Goal: Obtain resource: Download file/media

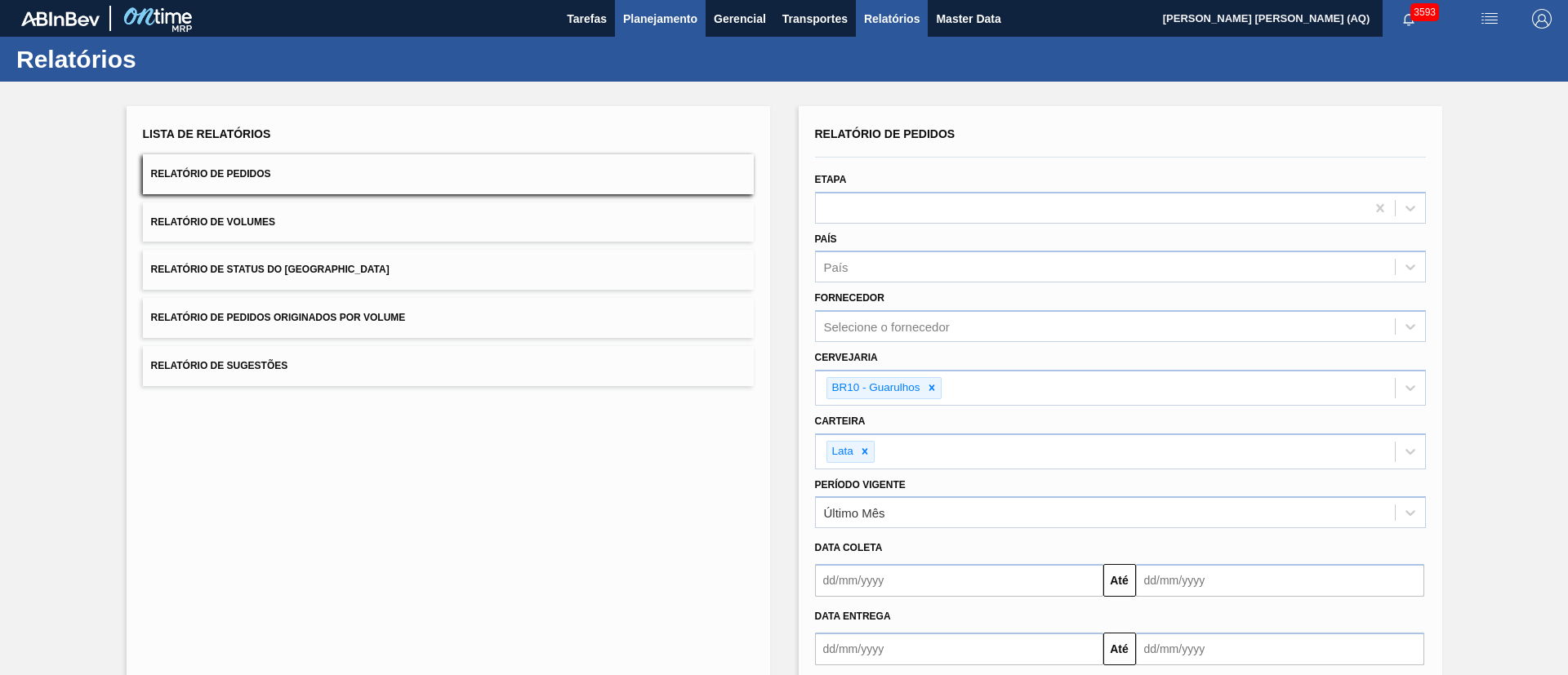
click at [628, 21] on span "Planejamento" at bounding box center [659, 18] width 74 height 19
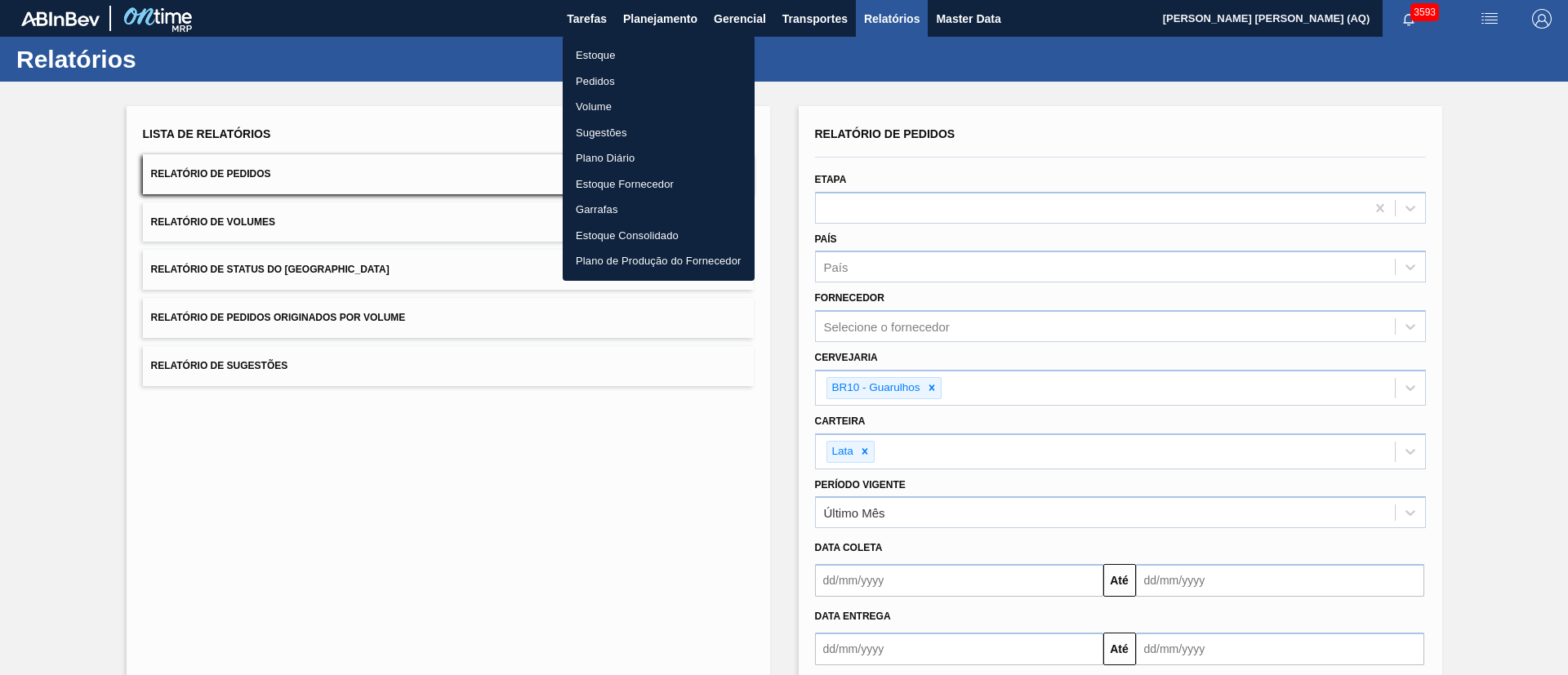
click at [627, 49] on li "Estoque" at bounding box center [659, 56] width 192 height 26
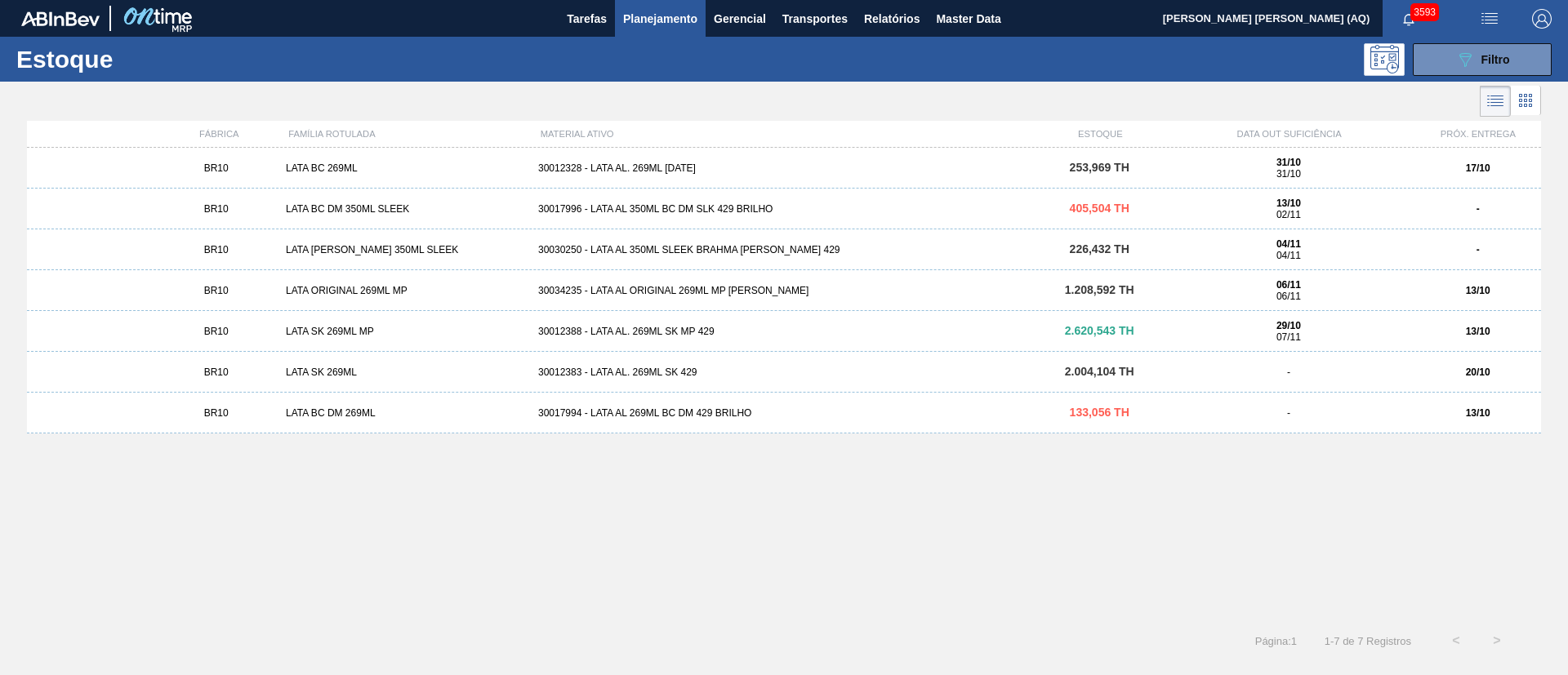
click at [675, 289] on div "30034235 - LATA AL ORIGINAL 269ML MP [PERSON_NAME]" at bounding box center [784, 290] width 504 height 12
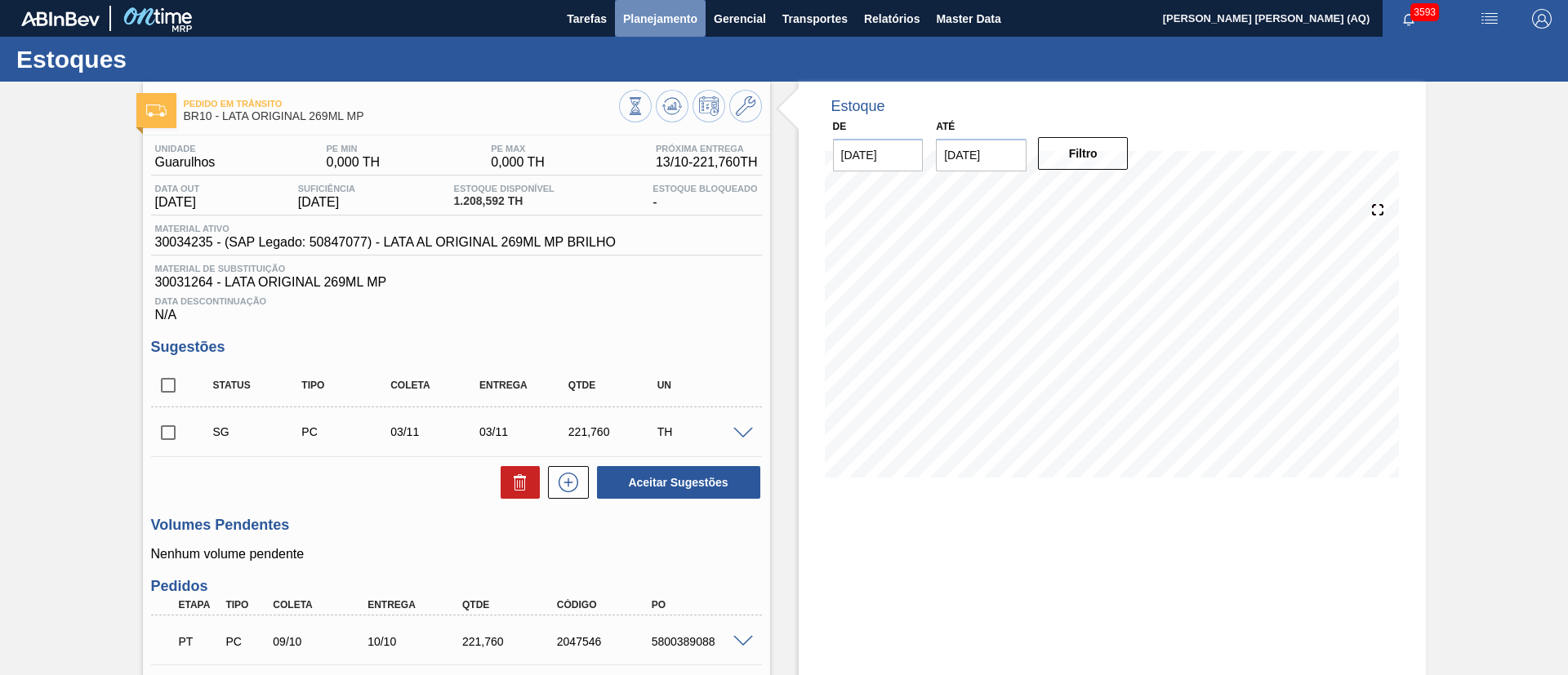
click at [676, 21] on span "Planejamento" at bounding box center [659, 18] width 74 height 19
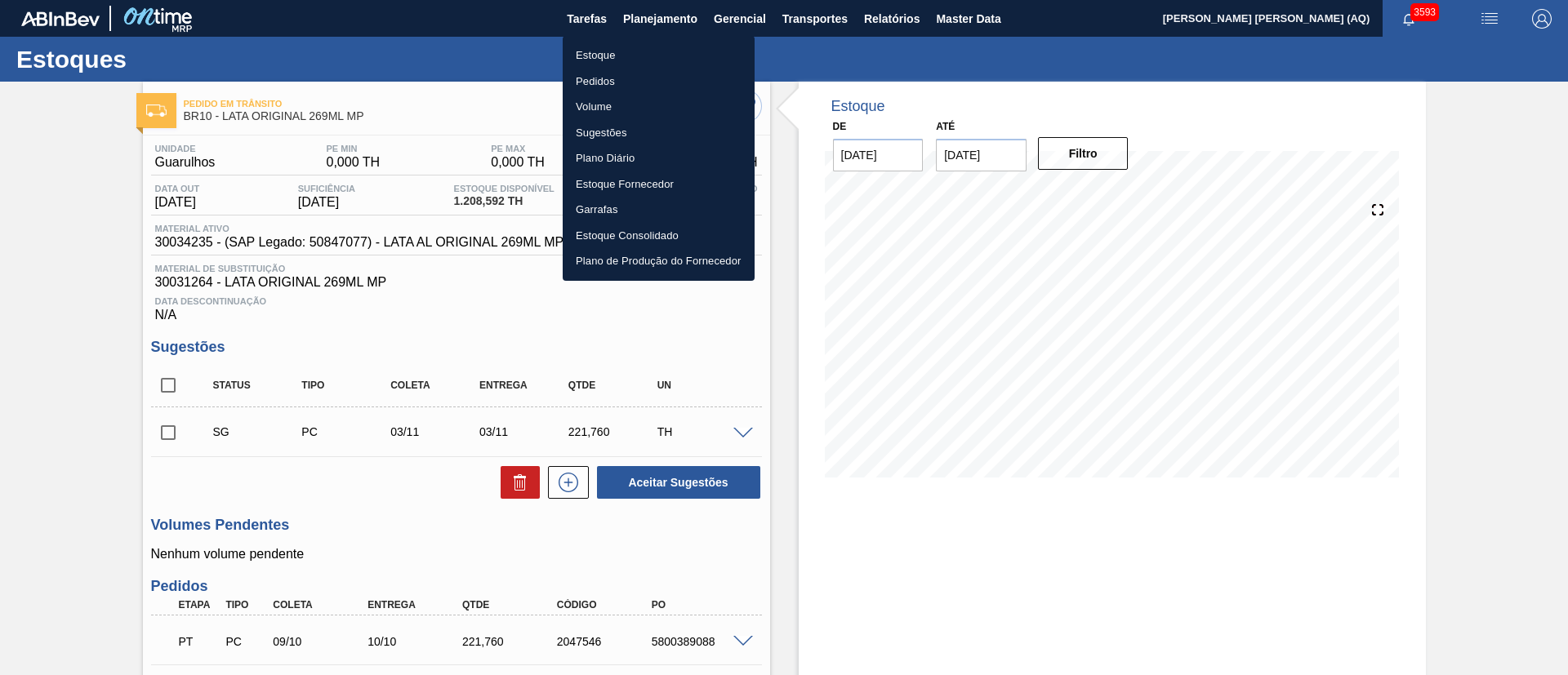
click at [1508, 463] on div at bounding box center [784, 338] width 1568 height 675
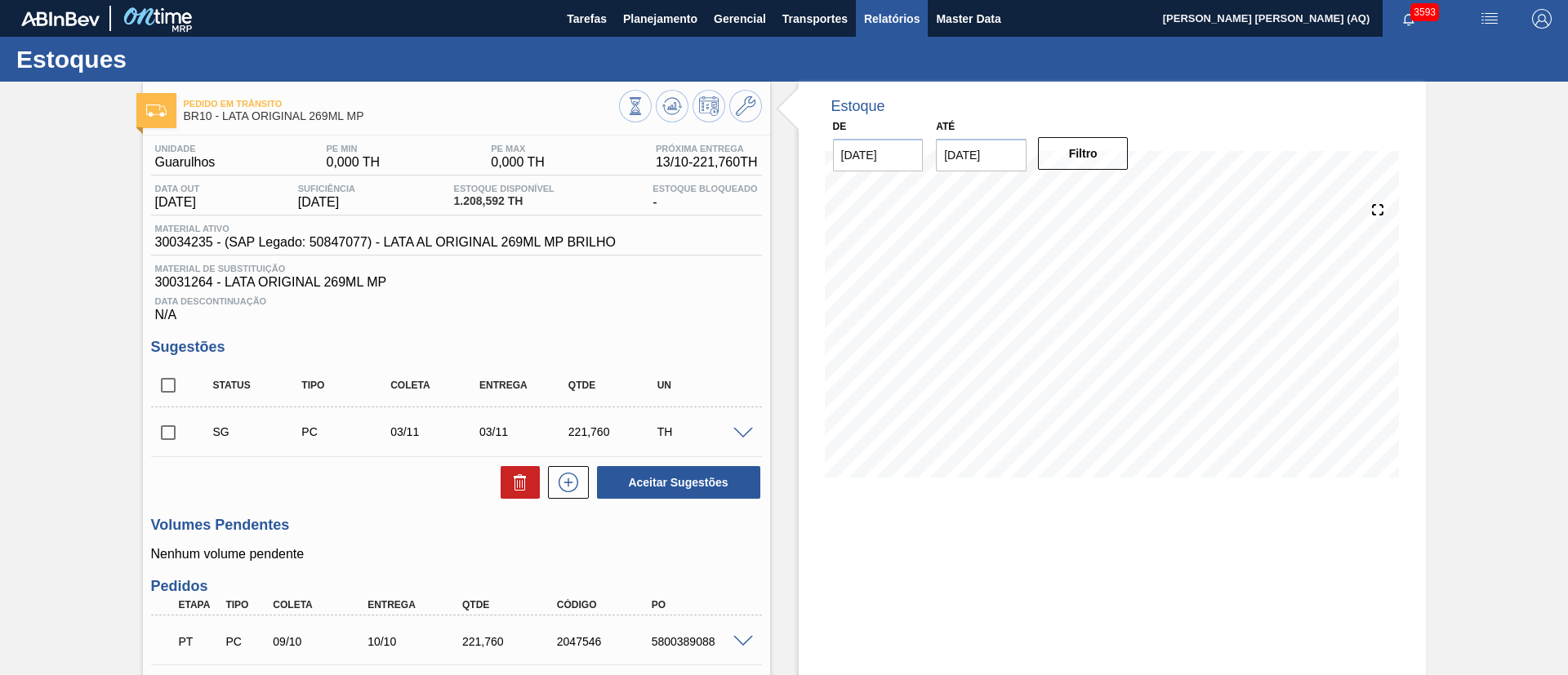
click at [898, 15] on span "Relatórios" at bounding box center [891, 18] width 56 height 19
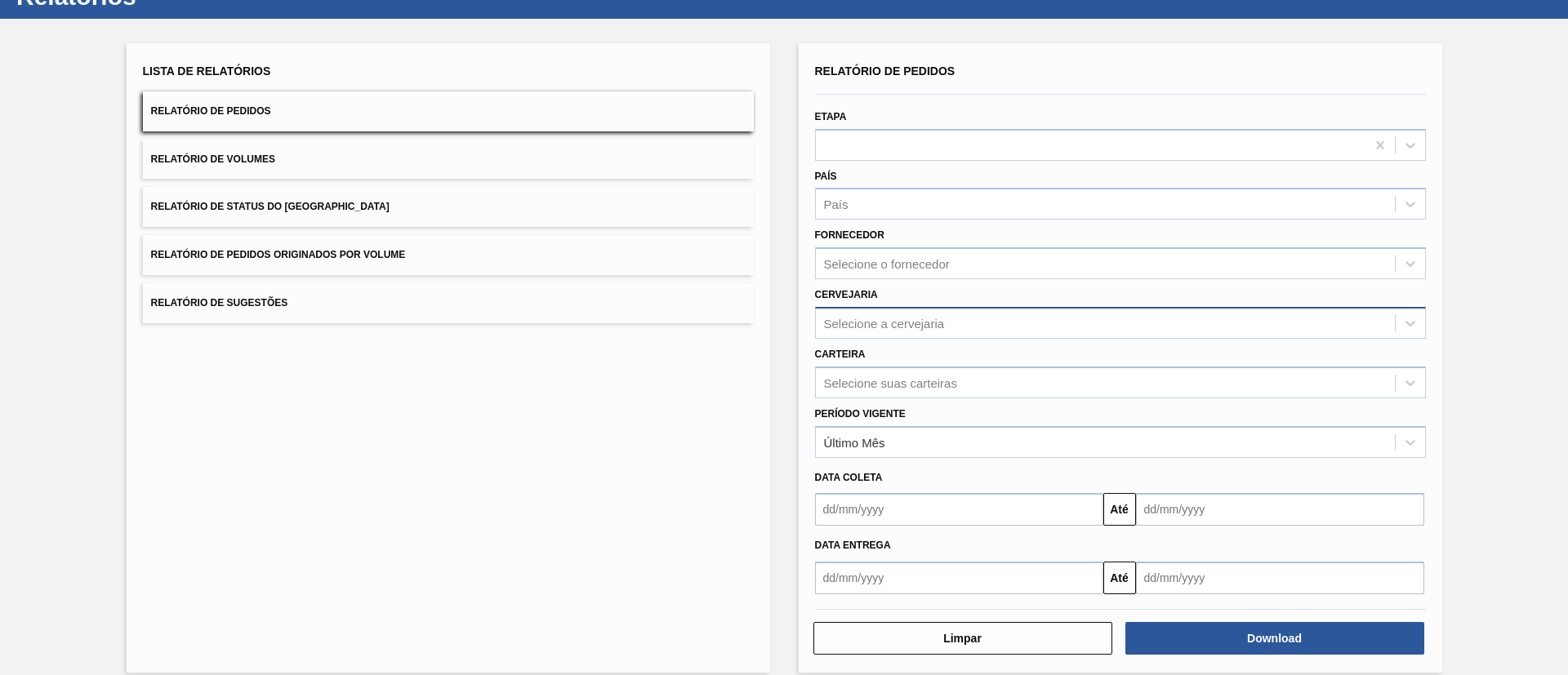
scroll to position [81, 0]
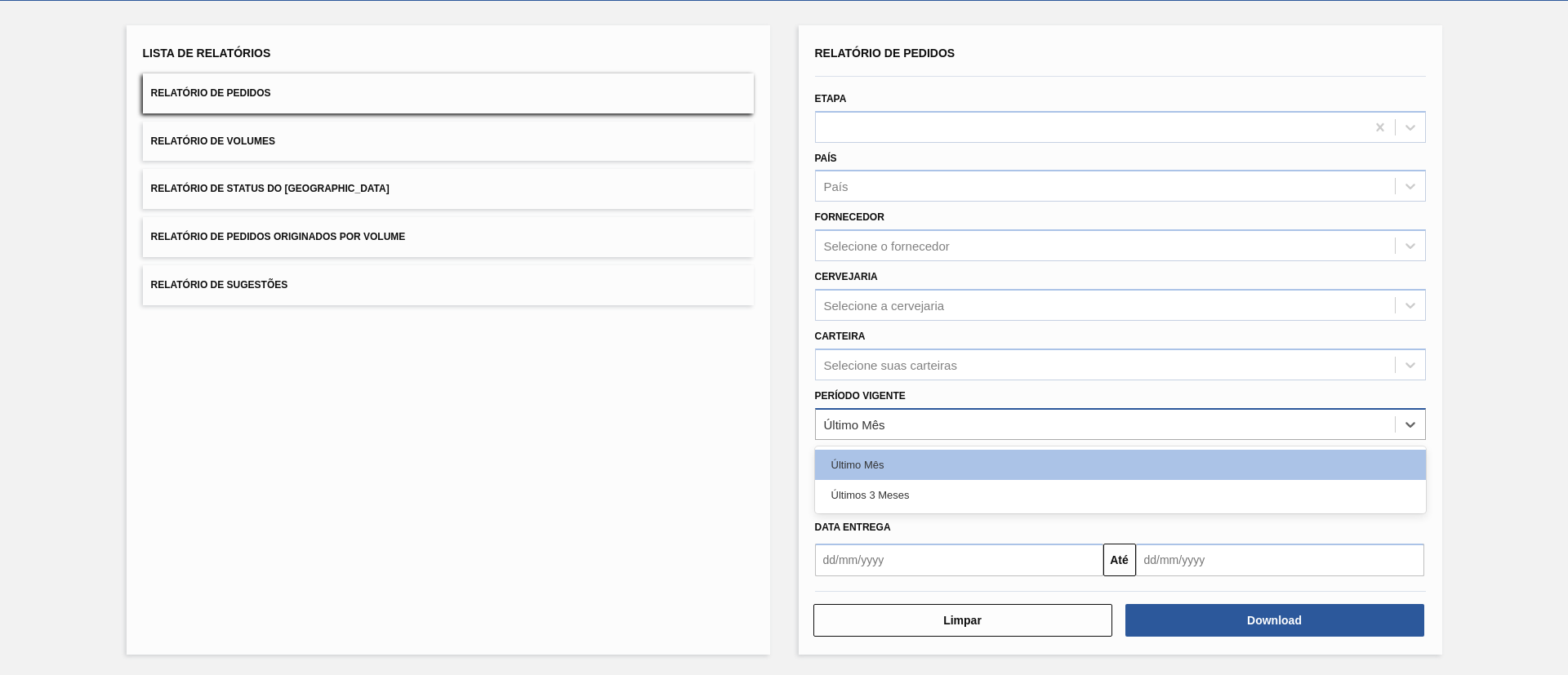
click at [888, 423] on div "Último Mês" at bounding box center [1105, 424] width 579 height 24
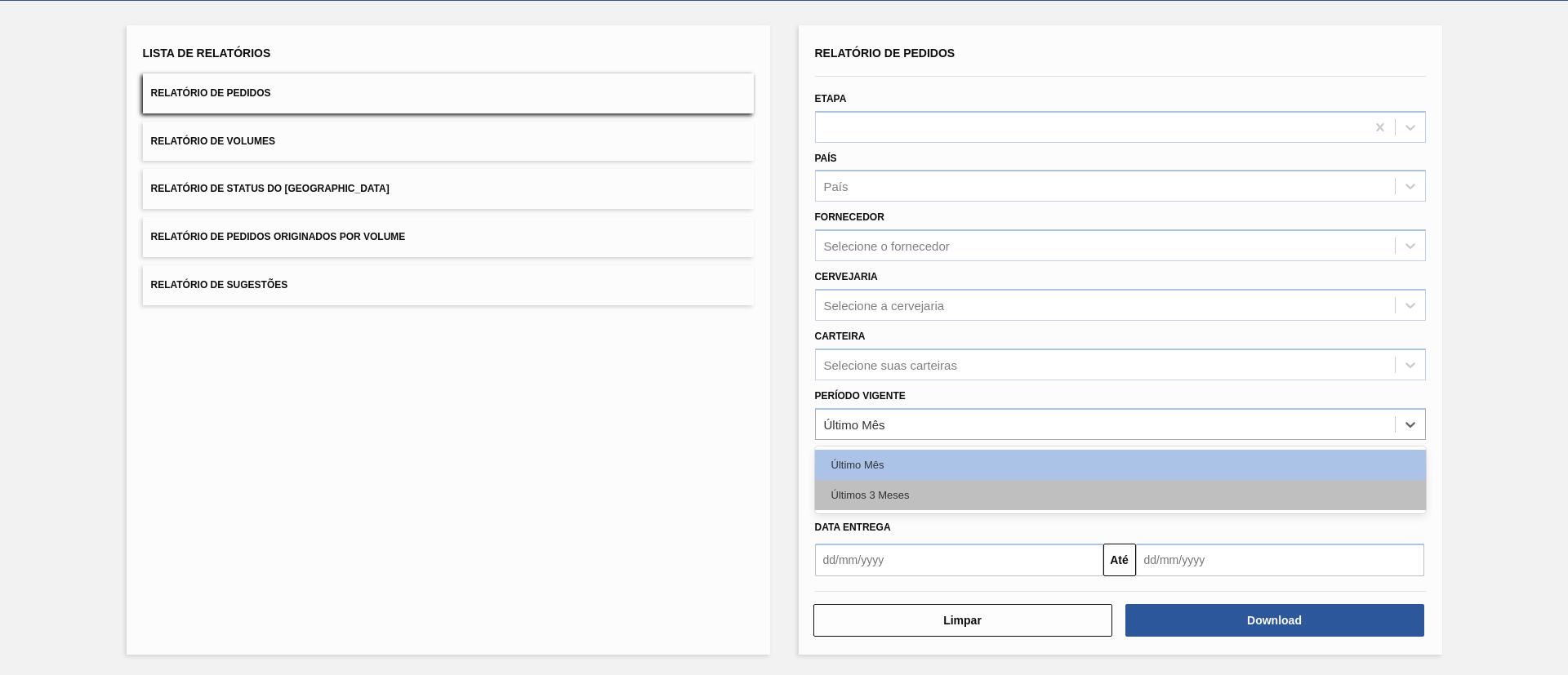
click at [896, 493] on div "Últimos 3 Meses" at bounding box center [1120, 494] width 611 height 30
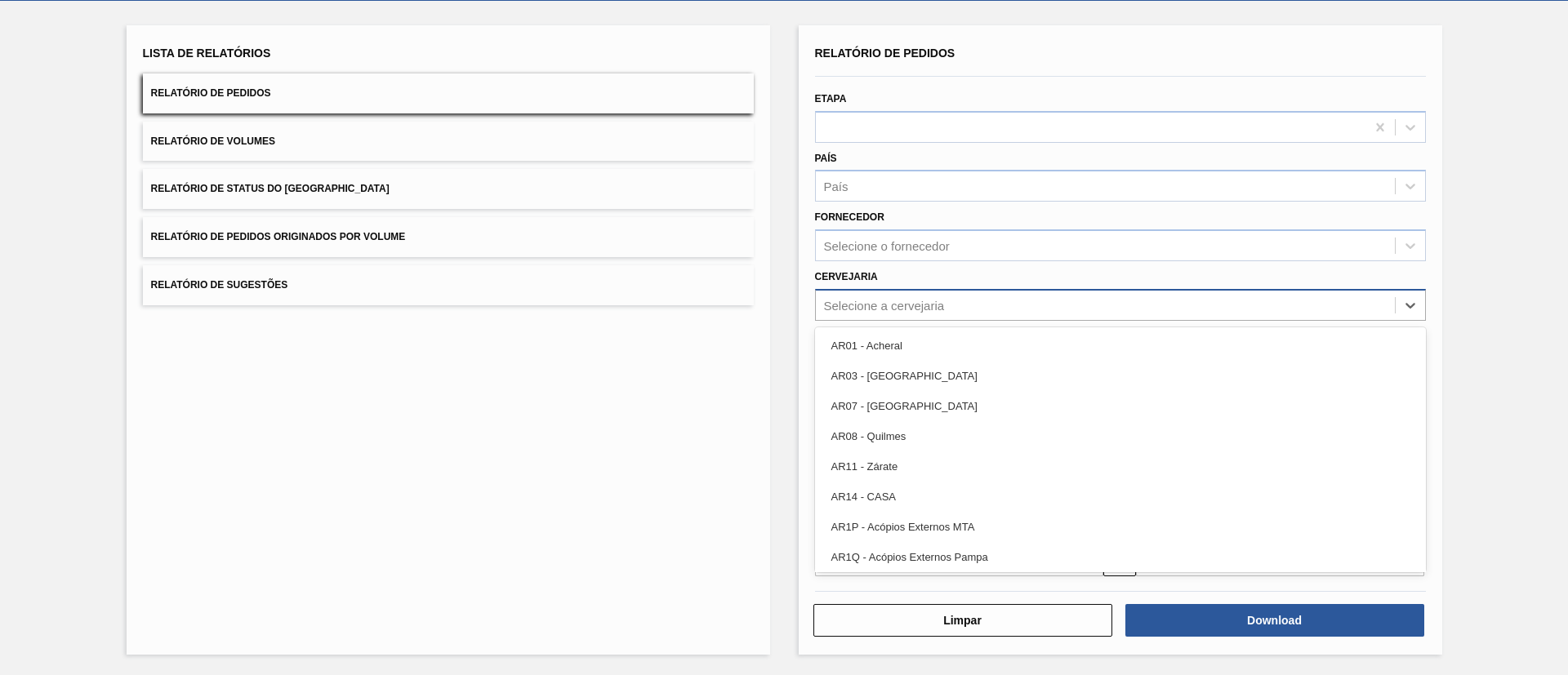
click at [892, 296] on div "Selecione a cervejaria" at bounding box center [1105, 305] width 579 height 24
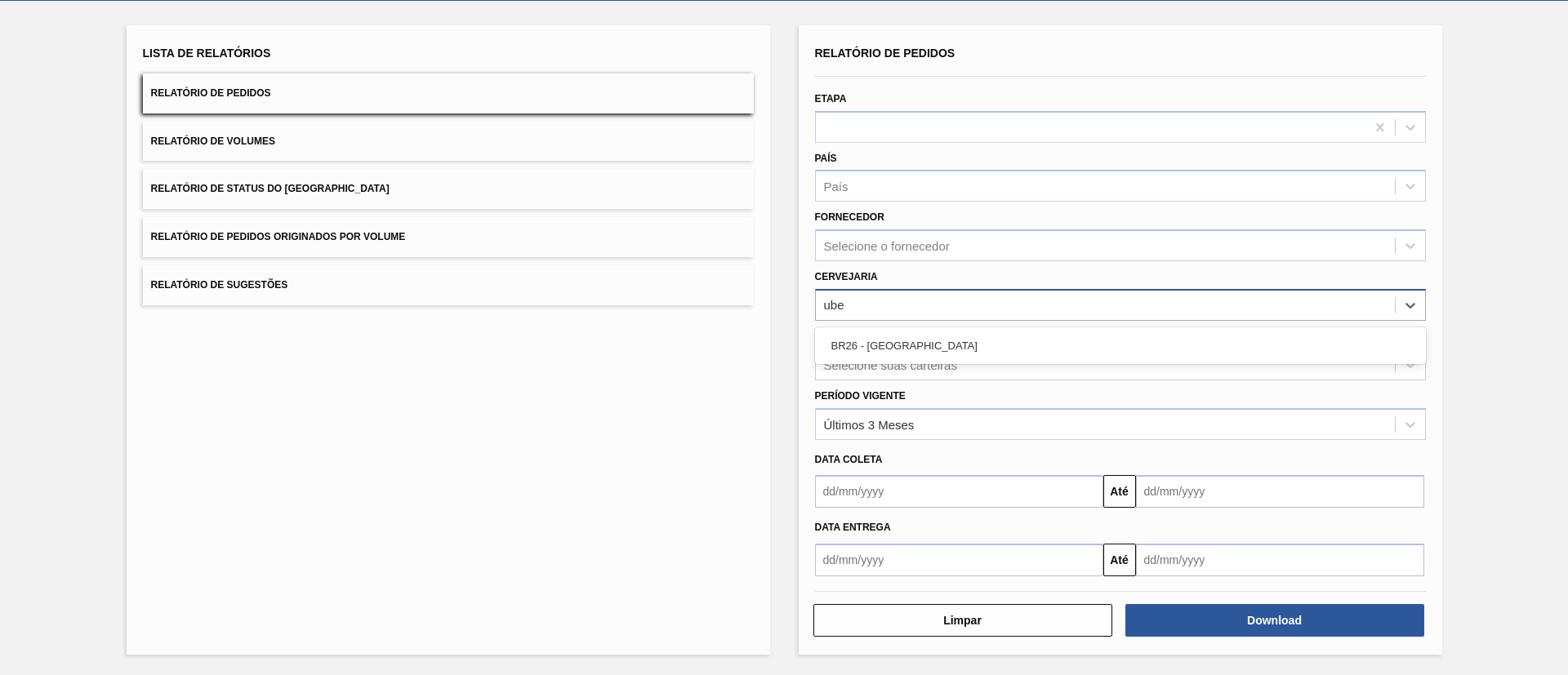
type input "uber"
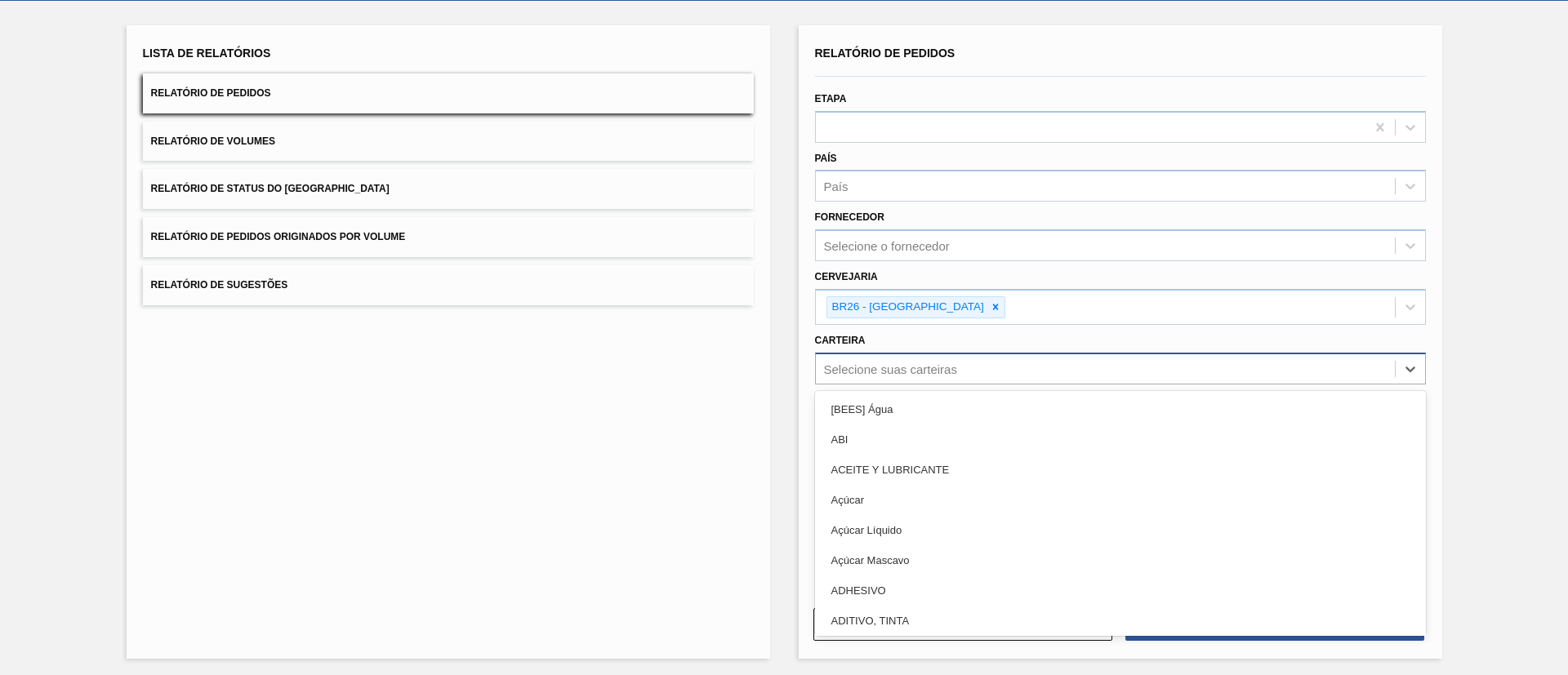
click at [897, 358] on div "Selecione suas carteiras" at bounding box center [1105, 369] width 579 height 24
type input "[GEOGRAPHIC_DATA]"
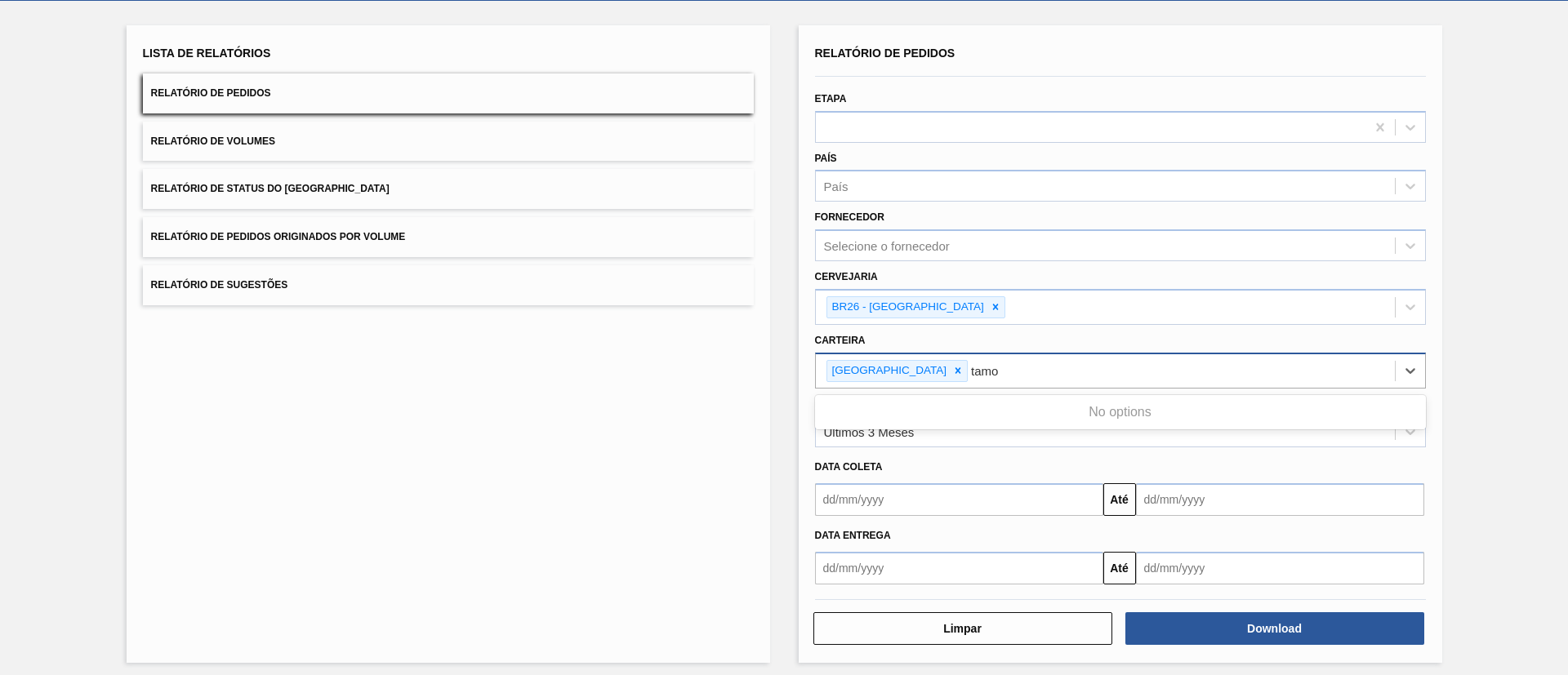
type input "tam"
click at [986, 364] on div "[GEOGRAPHIC_DATA]" at bounding box center [1105, 371] width 579 height 34
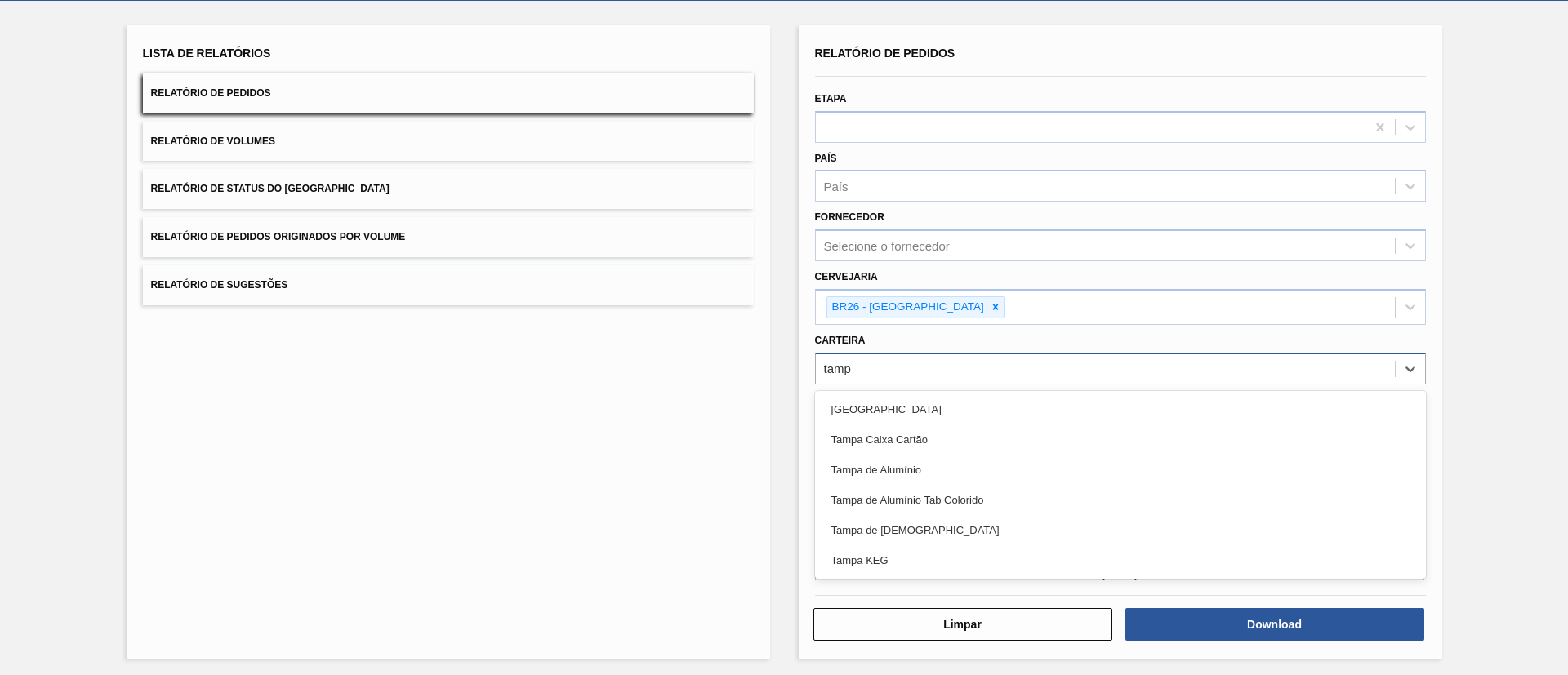
type input "[GEOGRAPHIC_DATA]"
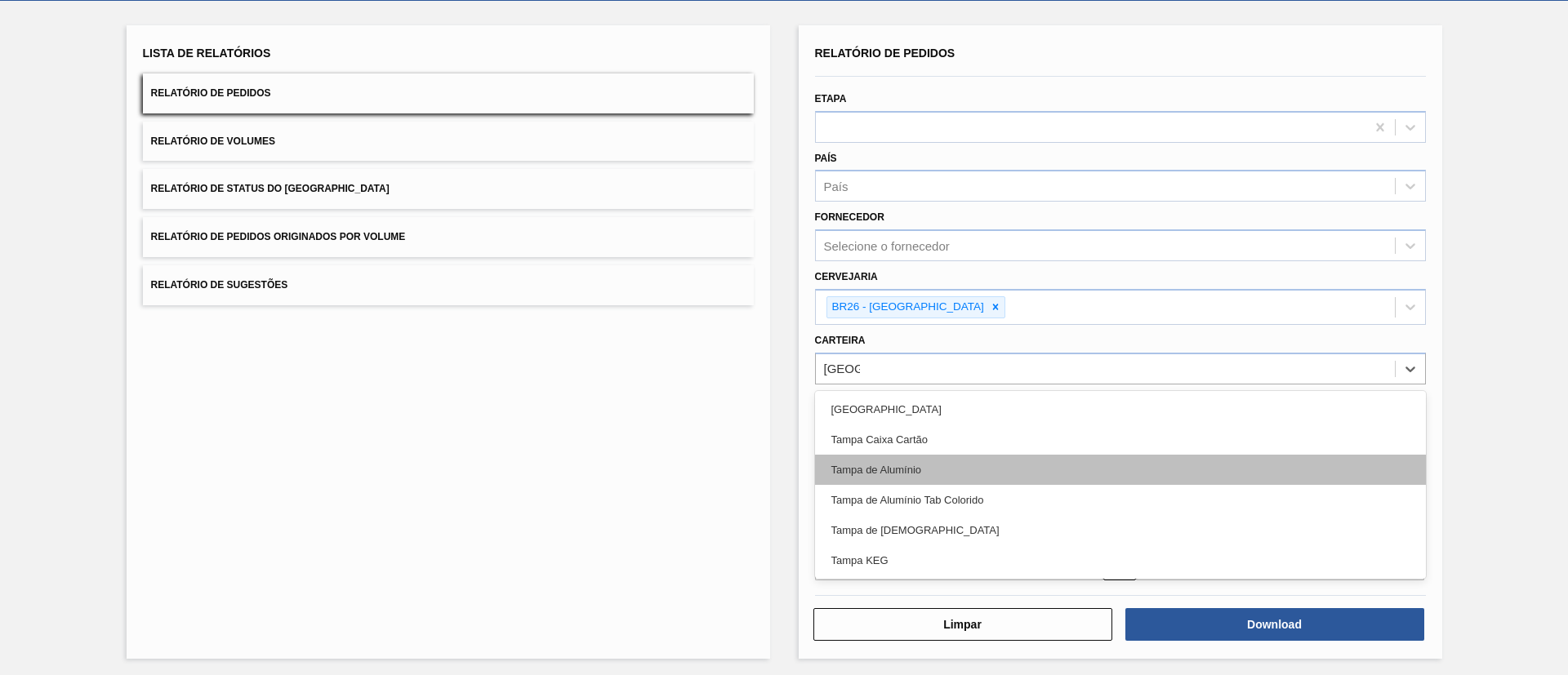
click at [987, 479] on div "Tampa de Alumínio" at bounding box center [1120, 470] width 611 height 30
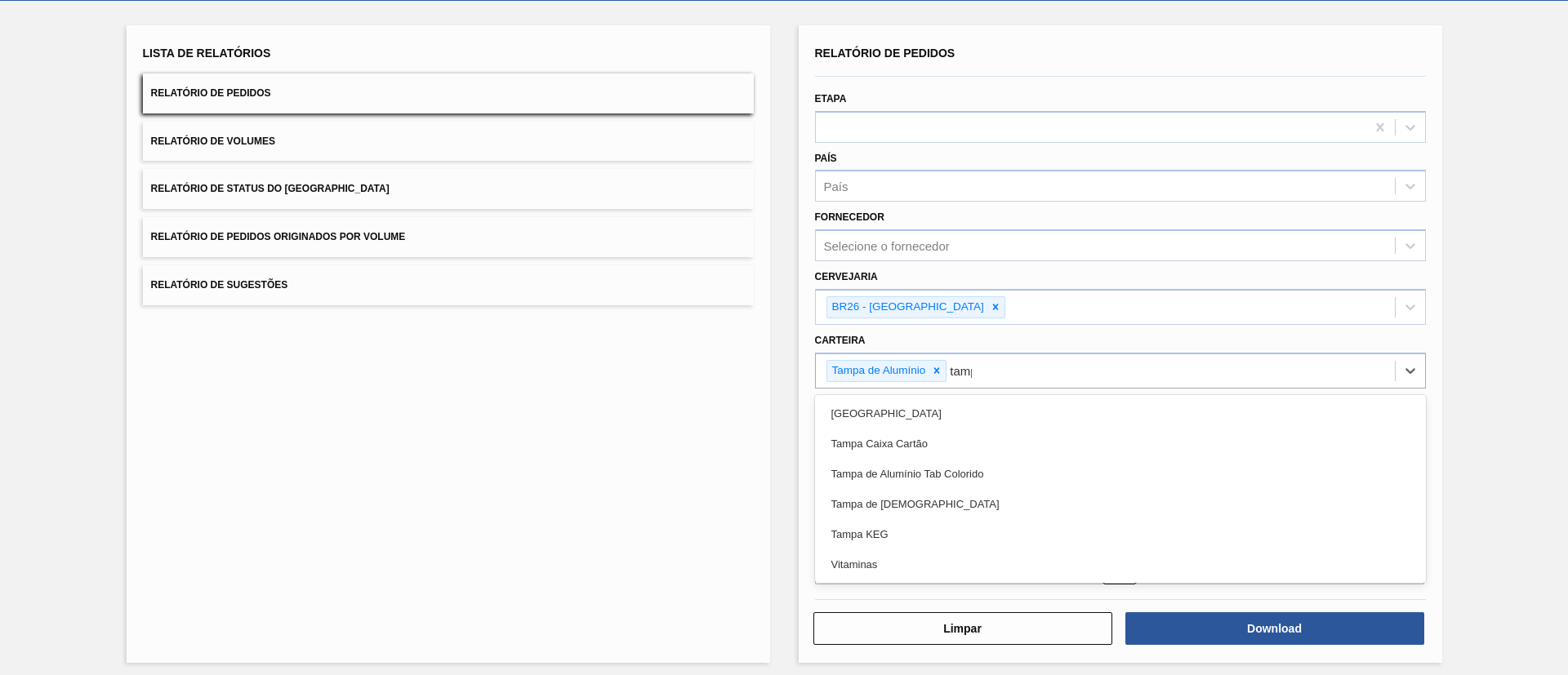
type input "[GEOGRAPHIC_DATA]"
click at [987, 479] on div "Tampa de Alumínio Tab Colorido" at bounding box center [1120, 473] width 611 height 30
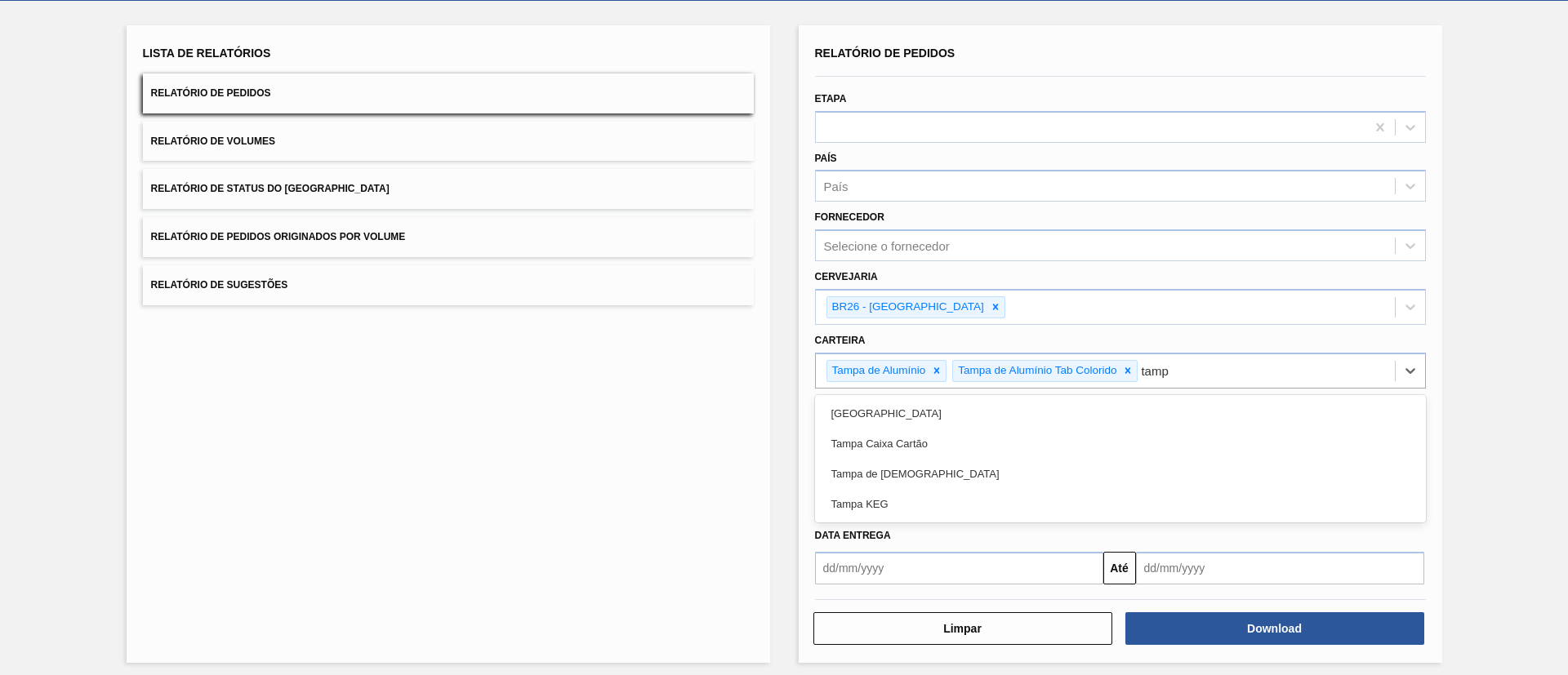
type input "[GEOGRAPHIC_DATA]"
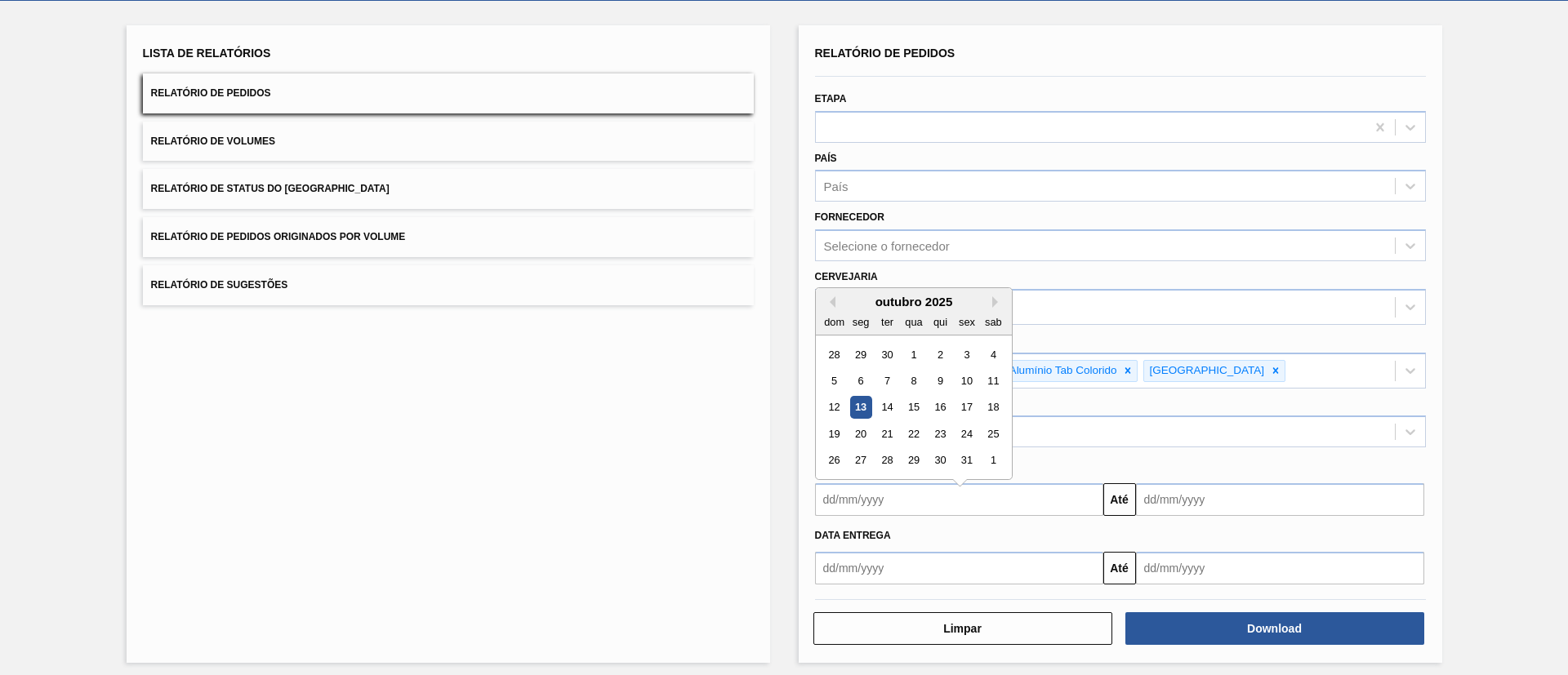
click at [1033, 499] on input "text" at bounding box center [959, 500] width 288 height 33
click at [1224, 479] on div "Data coleta" at bounding box center [1120, 468] width 624 height 24
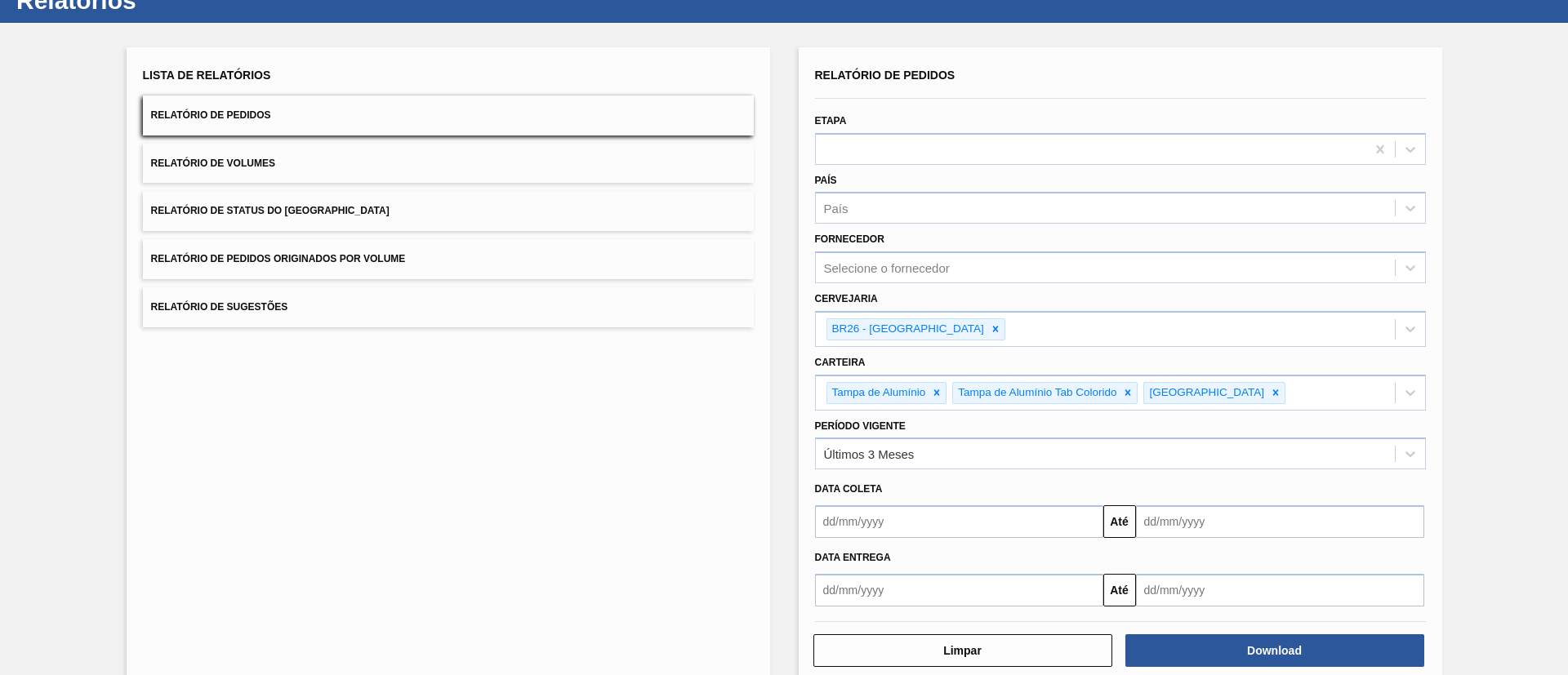
scroll to position [89, 0]
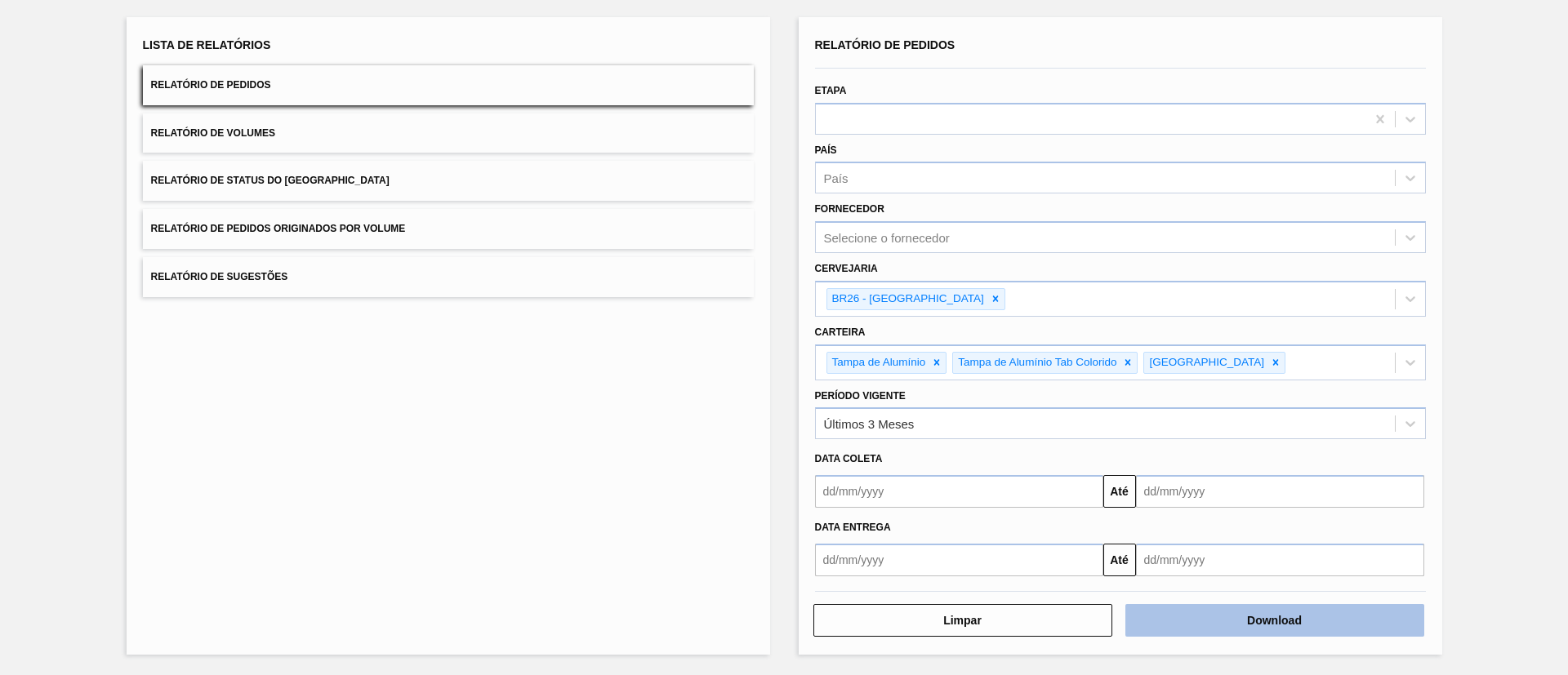
click at [1253, 614] on button "Download" at bounding box center [1275, 620] width 299 height 33
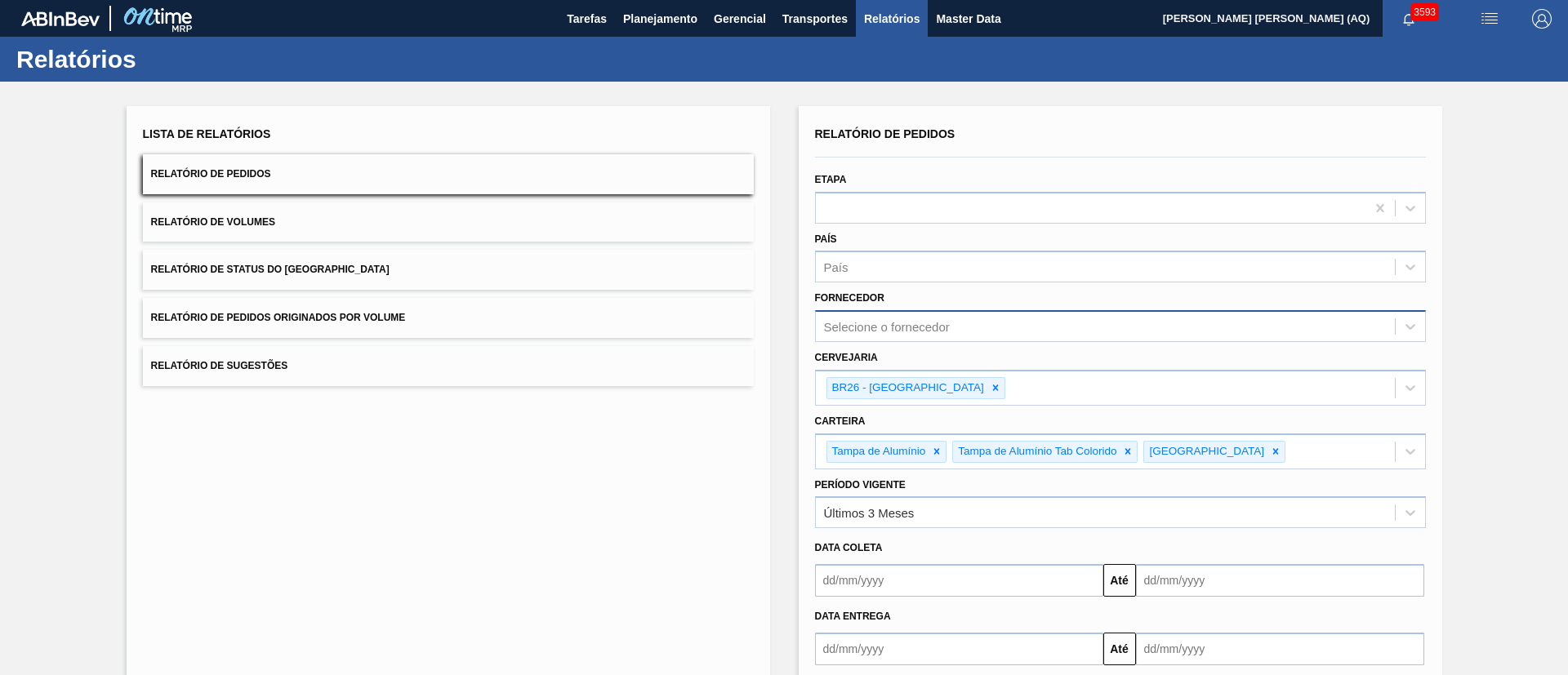
drag, startPoint x: 958, startPoint y: 350, endPoint x: 949, endPoint y: 341, distance: 12.7
click at [957, 350] on div "Cervejaria BR26 - [GEOGRAPHIC_DATA]" at bounding box center [1120, 376] width 611 height 59
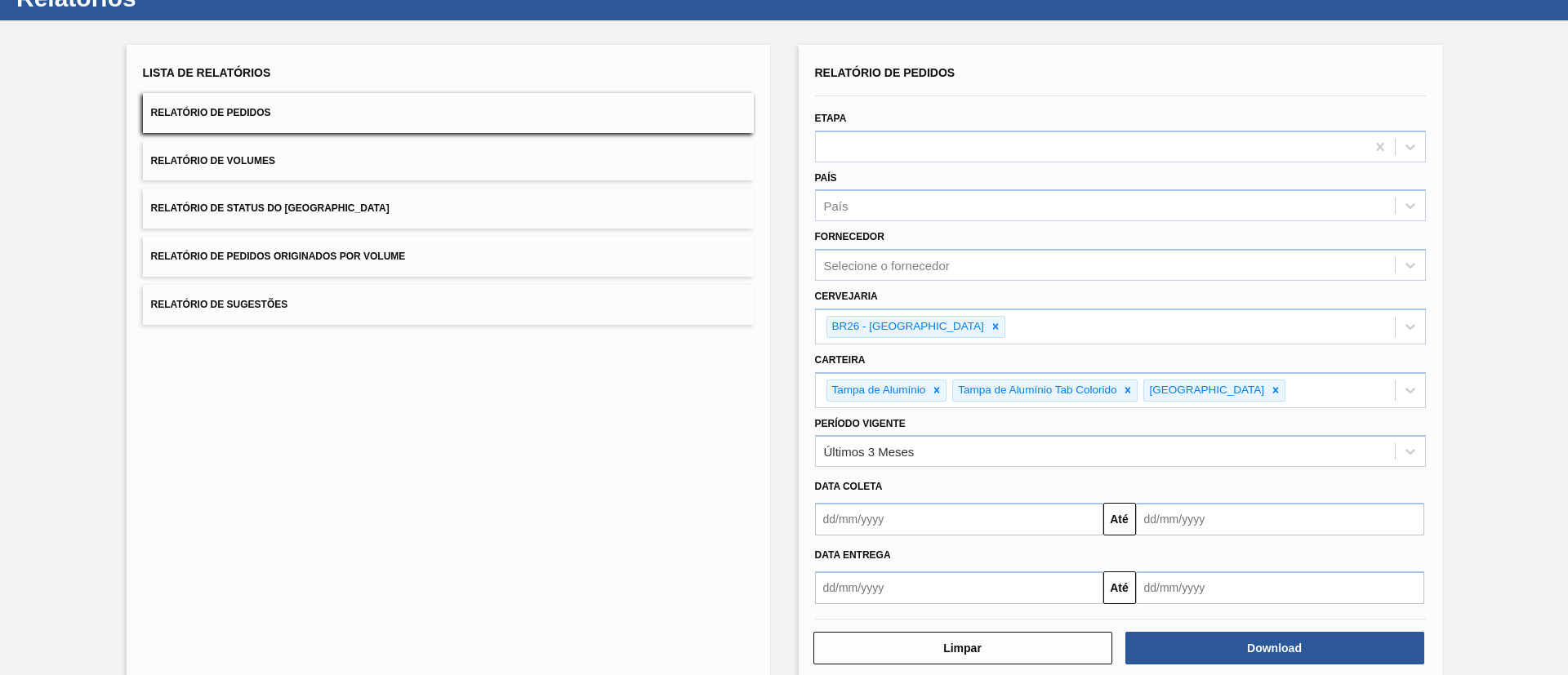
scroll to position [89, 0]
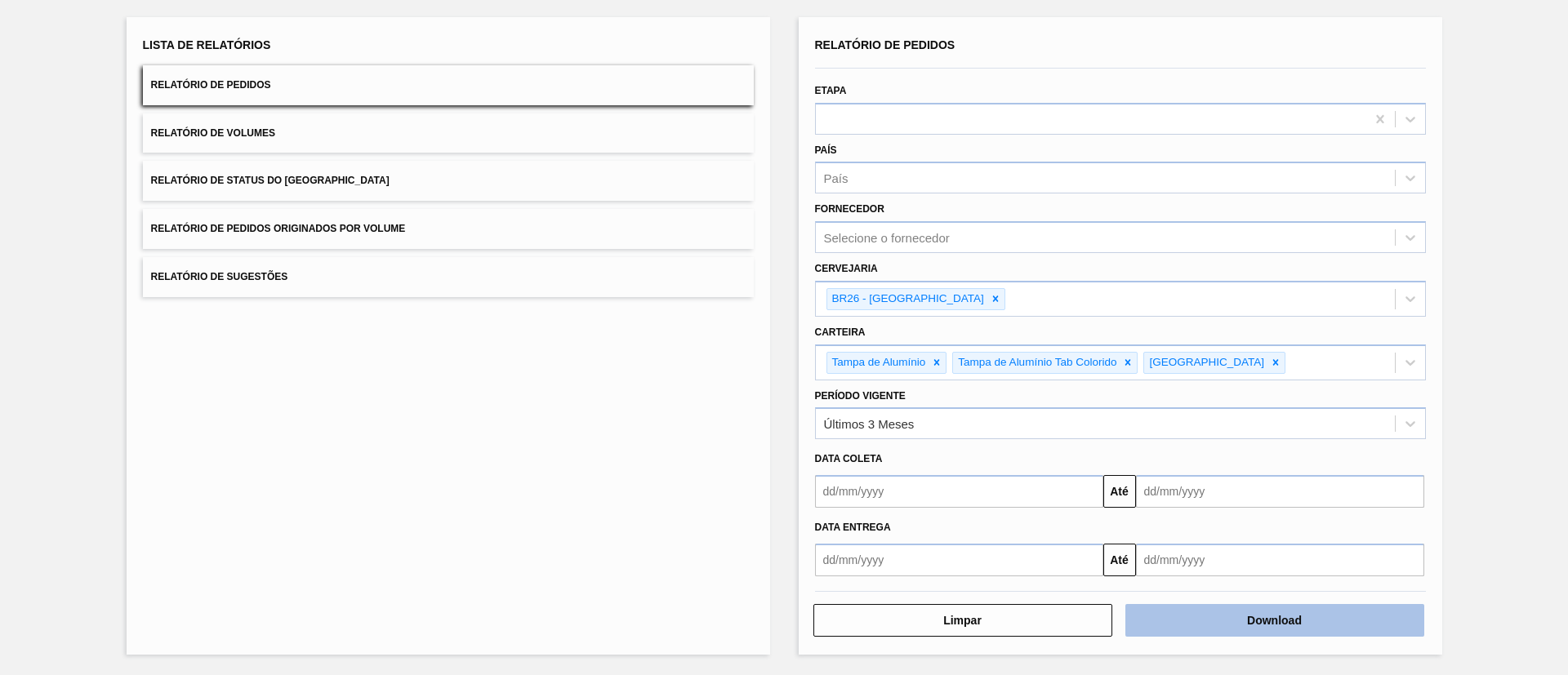
click at [1186, 621] on button "Download" at bounding box center [1275, 620] width 299 height 33
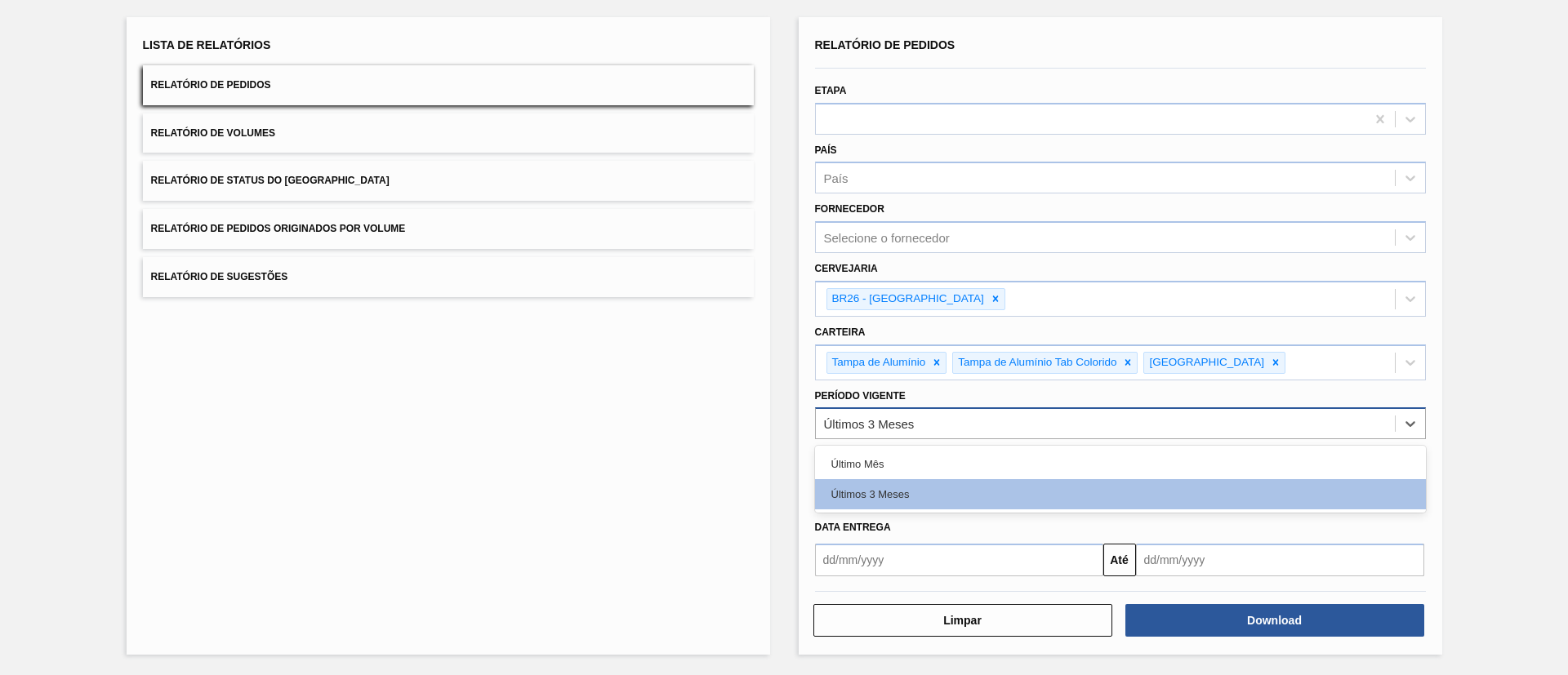
click at [1079, 425] on div "Últimos 3 Meses" at bounding box center [1105, 424] width 579 height 24
click at [1142, 499] on div "Últimos 3 Meses" at bounding box center [1120, 493] width 611 height 30
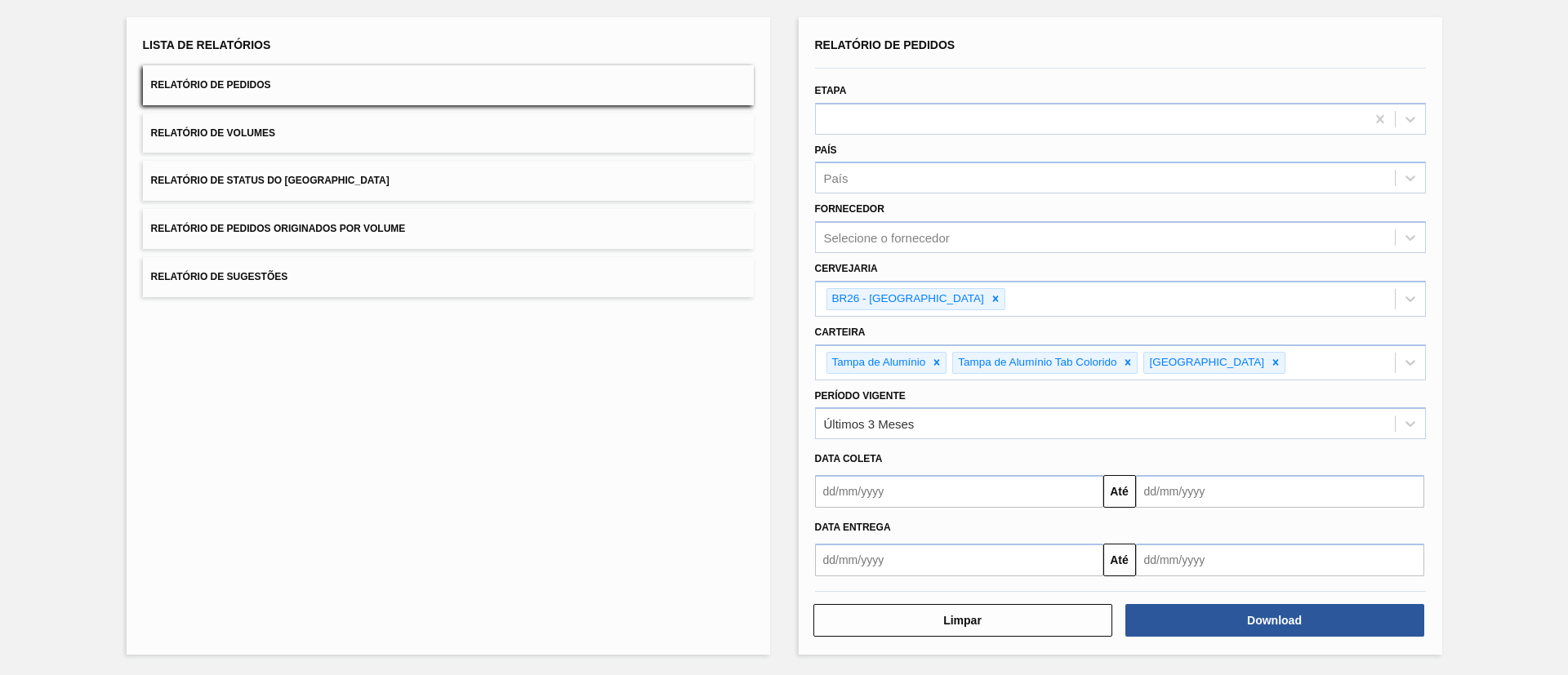
drag, startPoint x: 1512, startPoint y: 65, endPoint x: 1476, endPoint y: 99, distance: 49.5
click at [1512, 65] on div "Lista de Relatórios Relatório de Pedidos Relatório de Volumes Relatório de Stat…" at bounding box center [784, 334] width 1568 height 682
click at [1273, 360] on icon at bounding box center [1276, 362] width 5 height 5
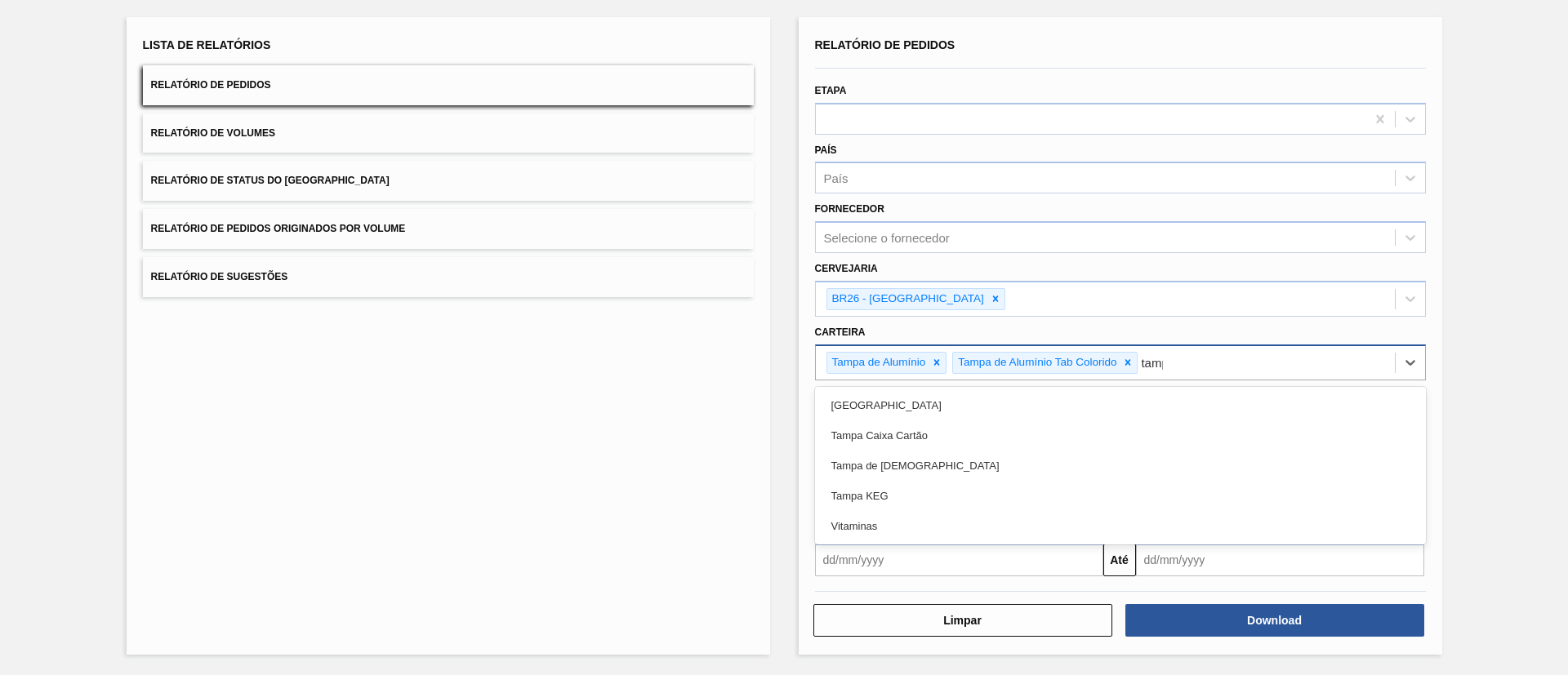
type input "[GEOGRAPHIC_DATA]"
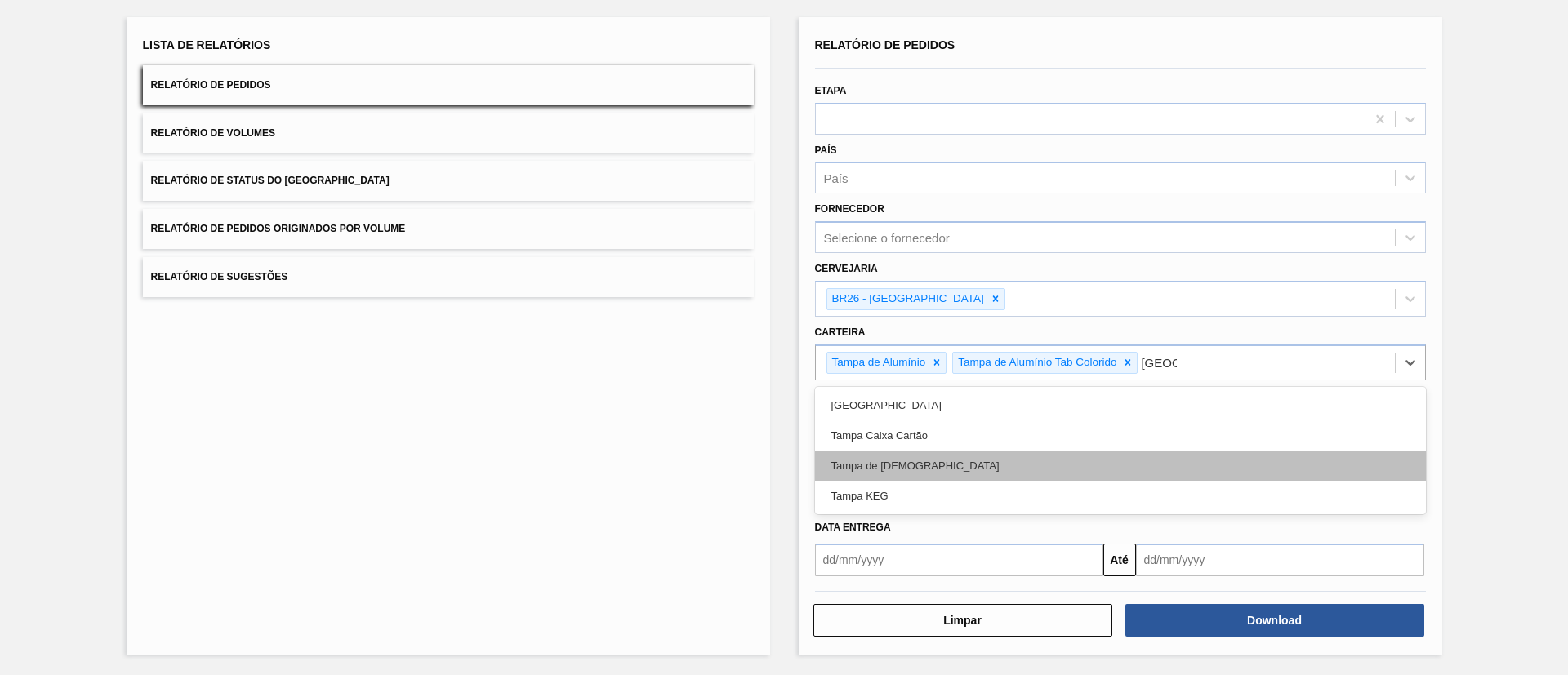
click at [1064, 454] on div "Tampa de [DEMOGRAPHIC_DATA]" at bounding box center [1120, 465] width 611 height 30
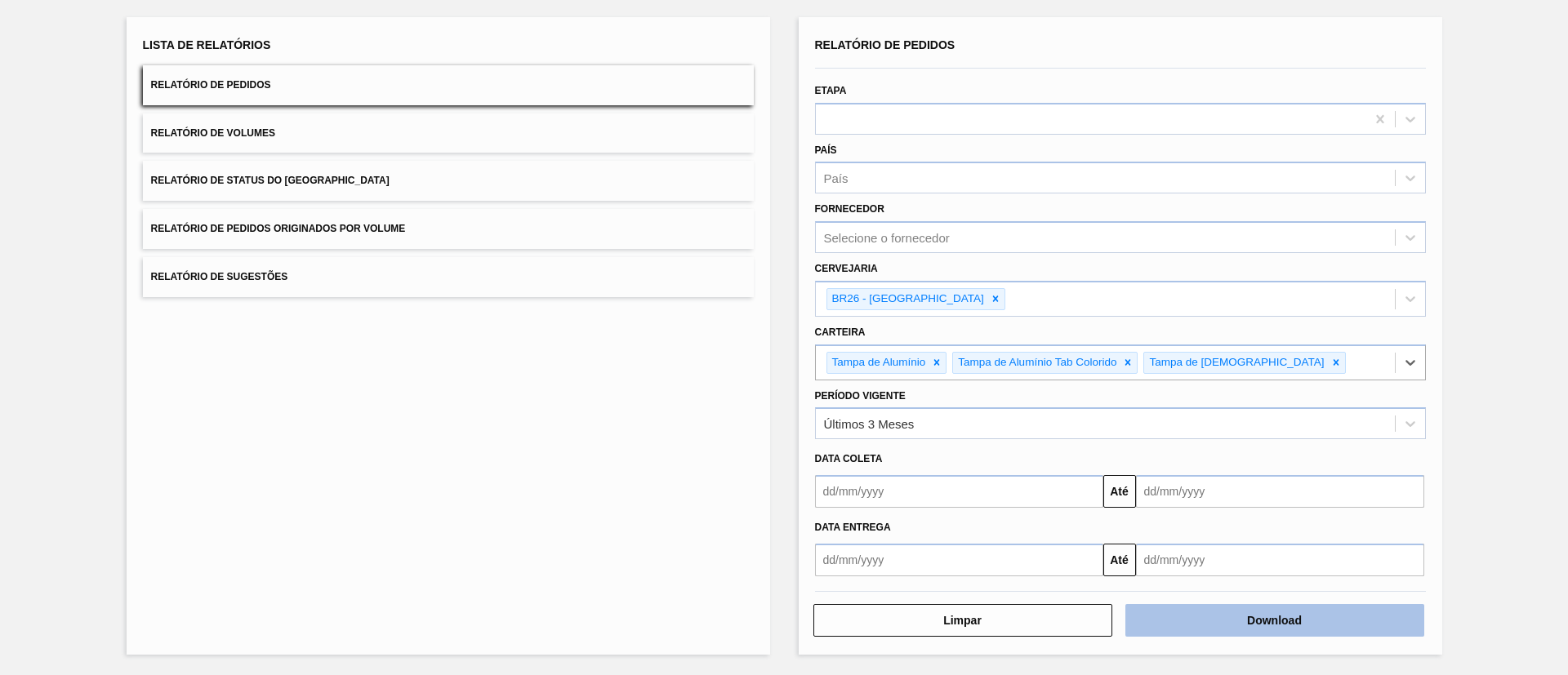
click at [1225, 628] on button "Download" at bounding box center [1275, 620] width 299 height 33
click at [642, 428] on div "Lista de Relatórios Relatório de Pedidos Relatório de Volumes Relatório de Stat…" at bounding box center [448, 336] width 643 height 638
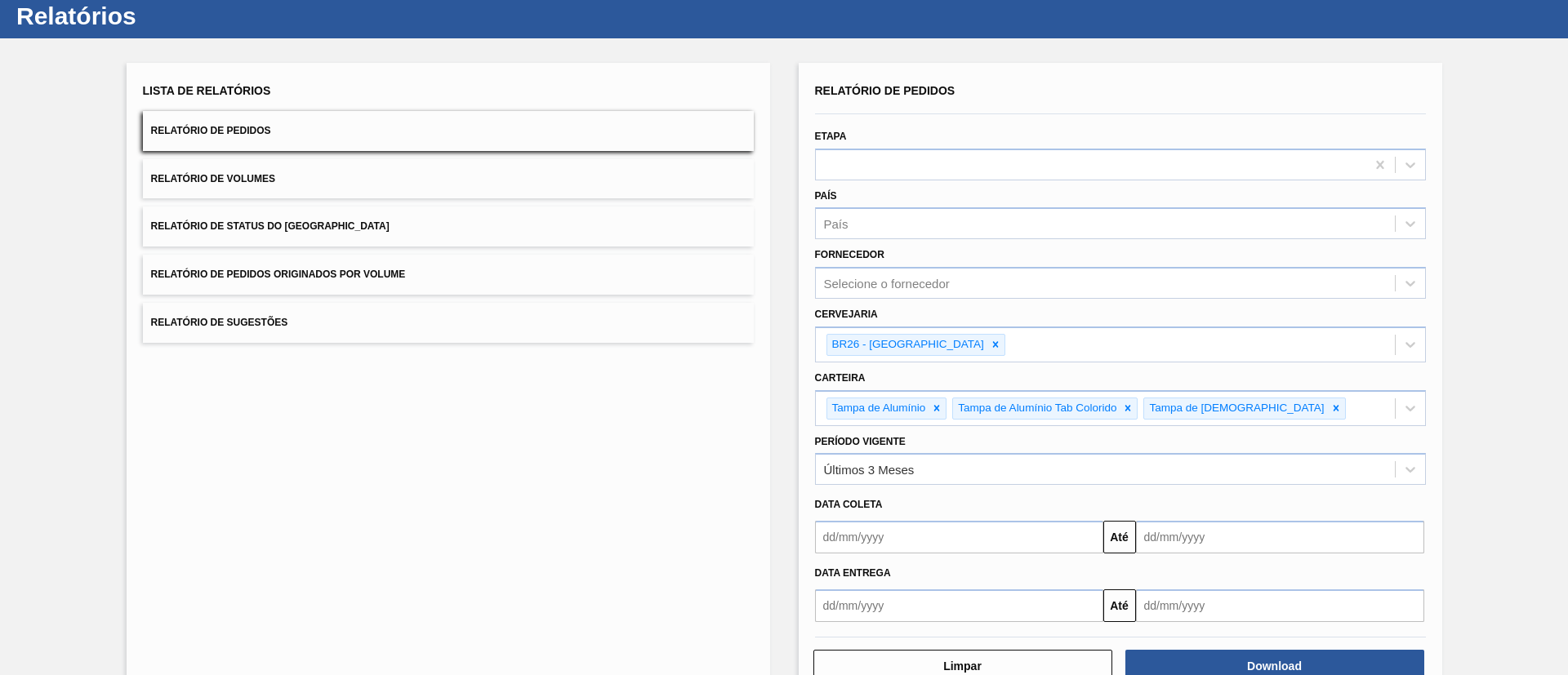
scroll to position [0, 0]
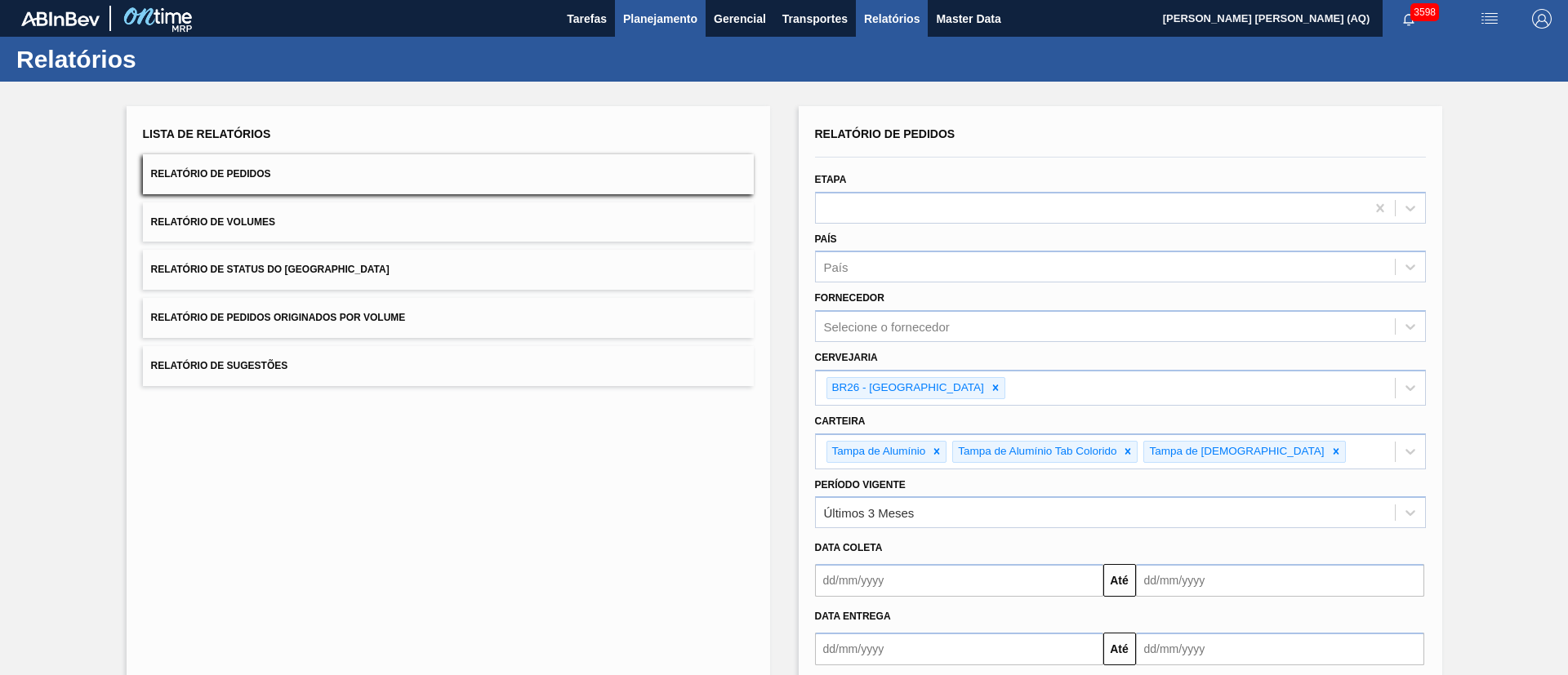
click at [683, 24] on span "Planejamento" at bounding box center [659, 18] width 74 height 19
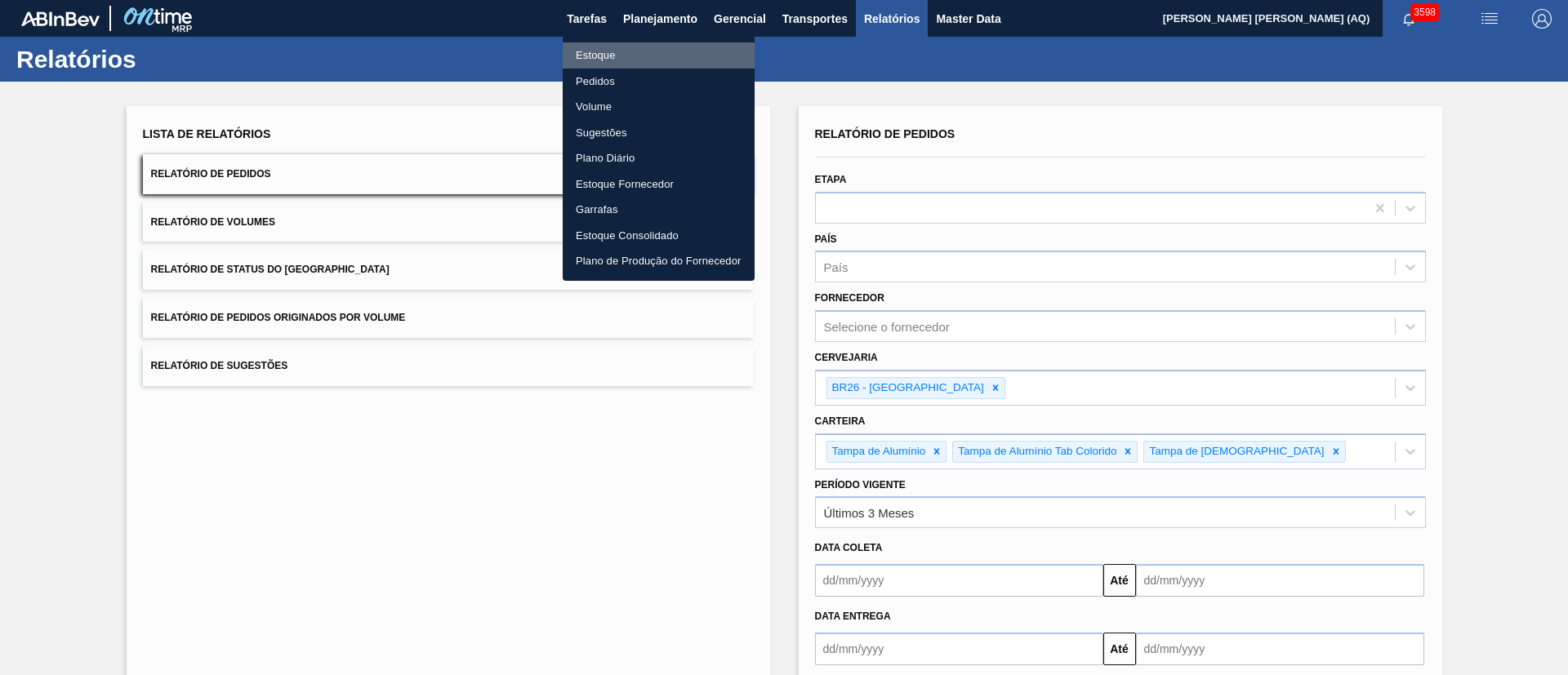
click at [581, 60] on li "Estoque" at bounding box center [659, 56] width 192 height 26
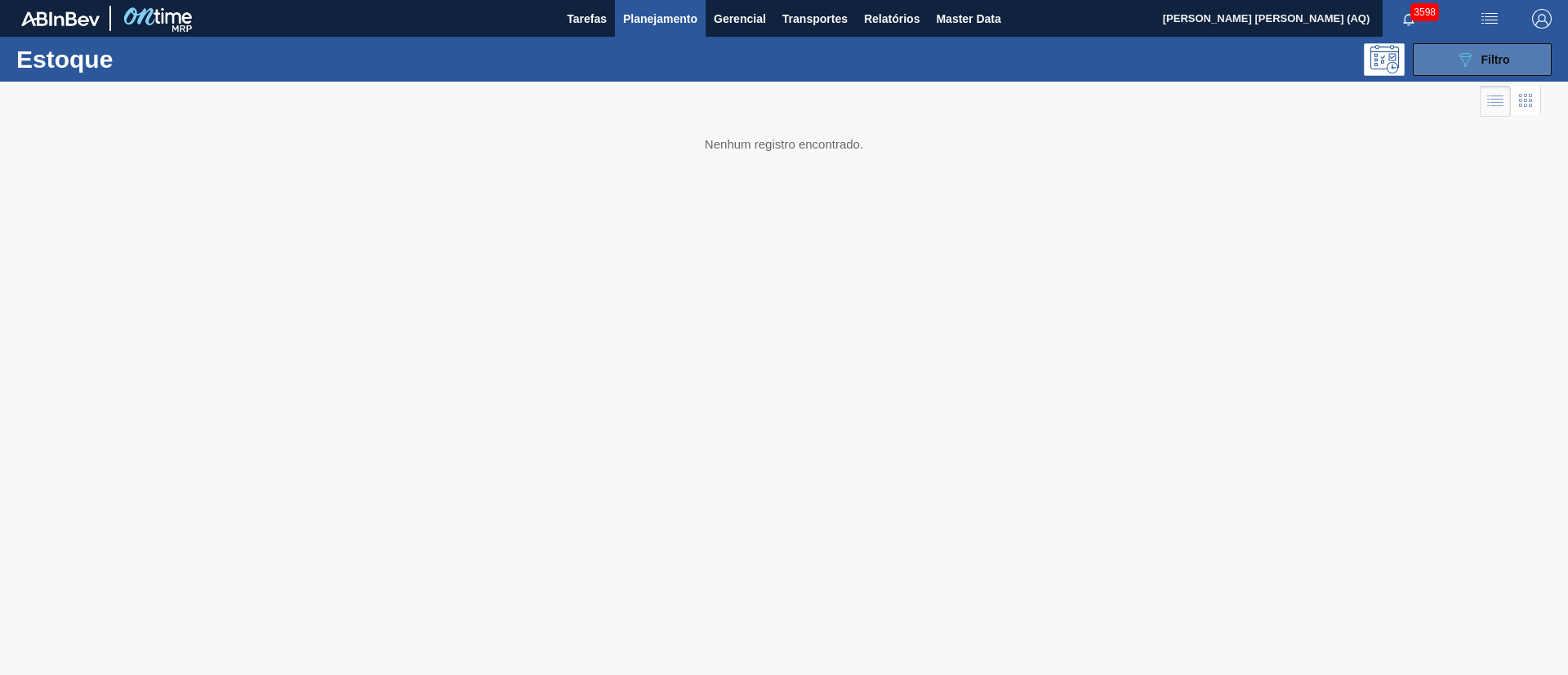
click at [1453, 53] on button "089F7B8B-B2A5-4AFE-B5C0-19BA573D28AC Filtro" at bounding box center [1482, 59] width 139 height 33
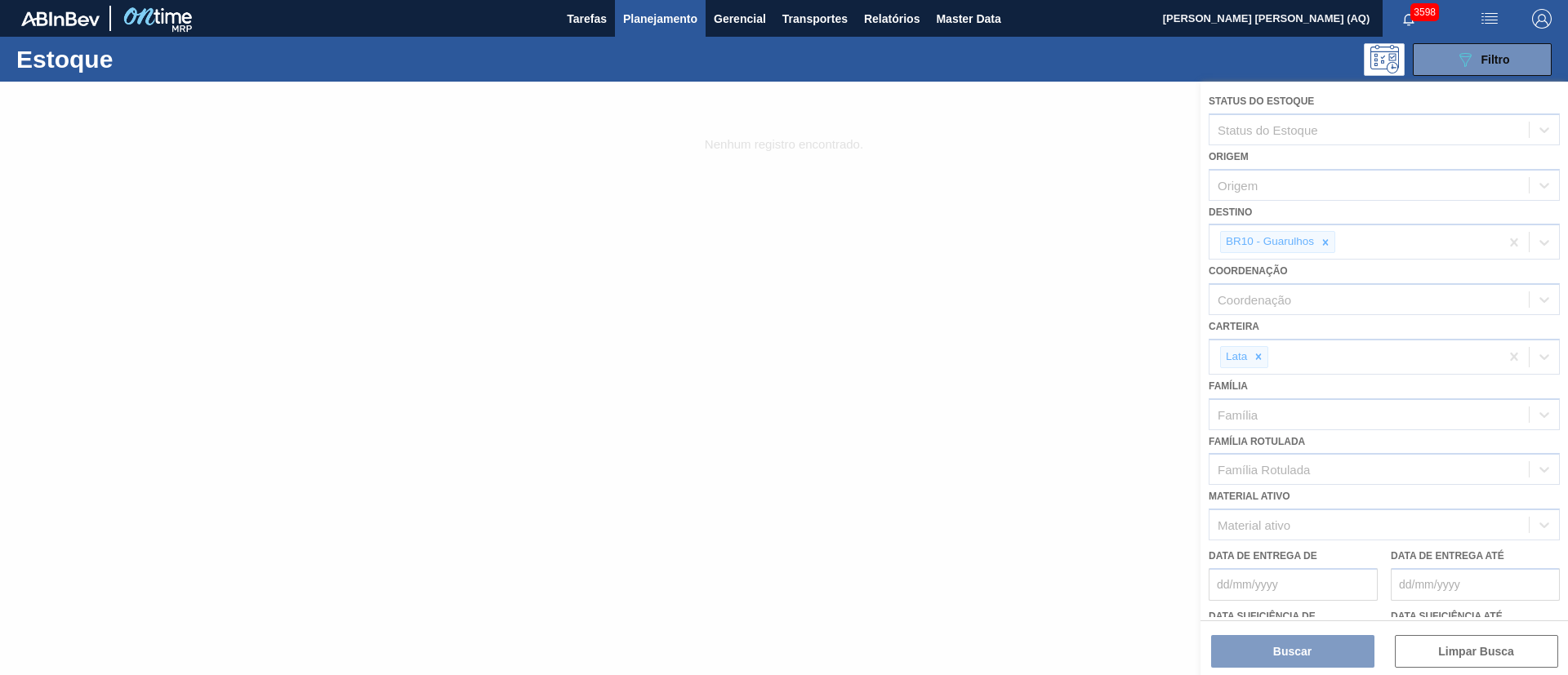
click at [1338, 238] on div at bounding box center [784, 379] width 1568 height 594
click at [1329, 242] on div at bounding box center [784, 379] width 1568 height 594
click at [1327, 242] on div at bounding box center [784, 379] width 1568 height 594
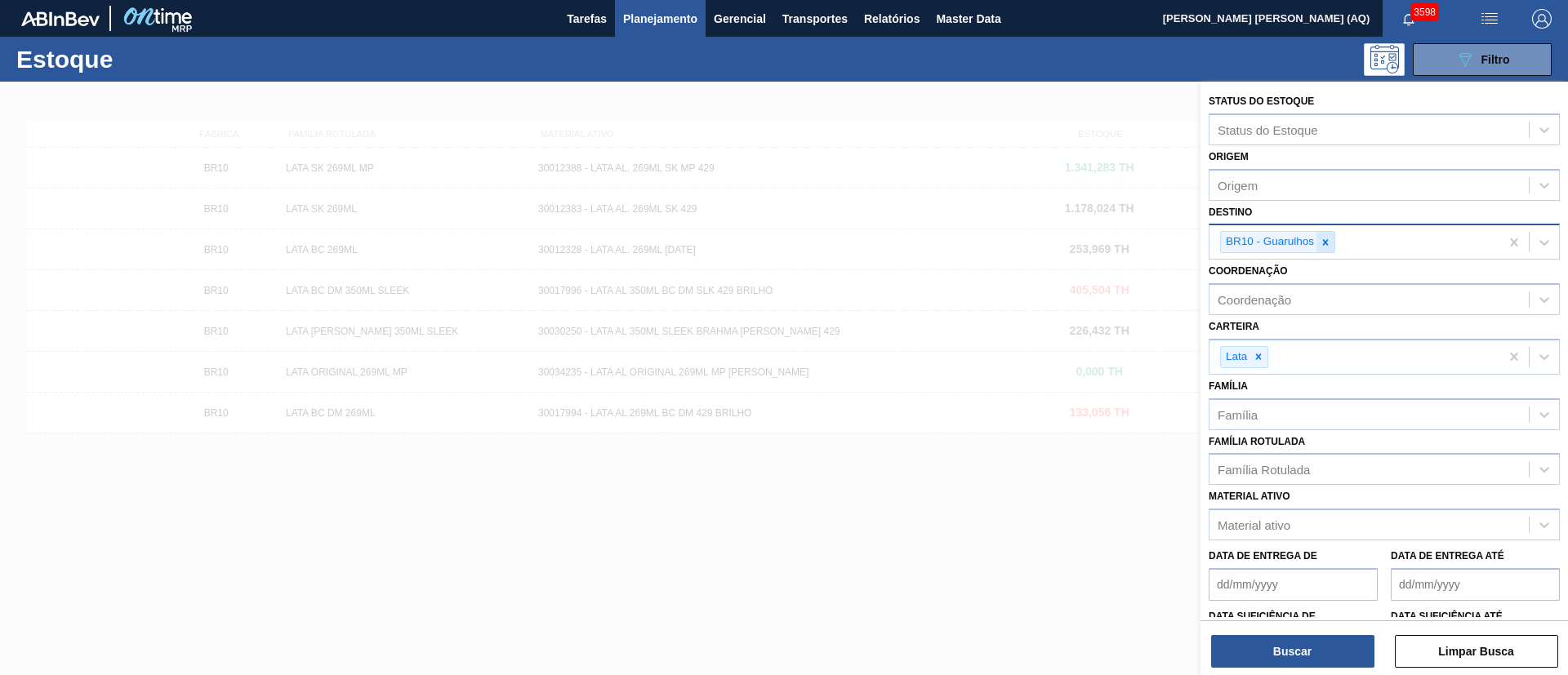
click at [1333, 245] on div at bounding box center [1325, 242] width 18 height 20
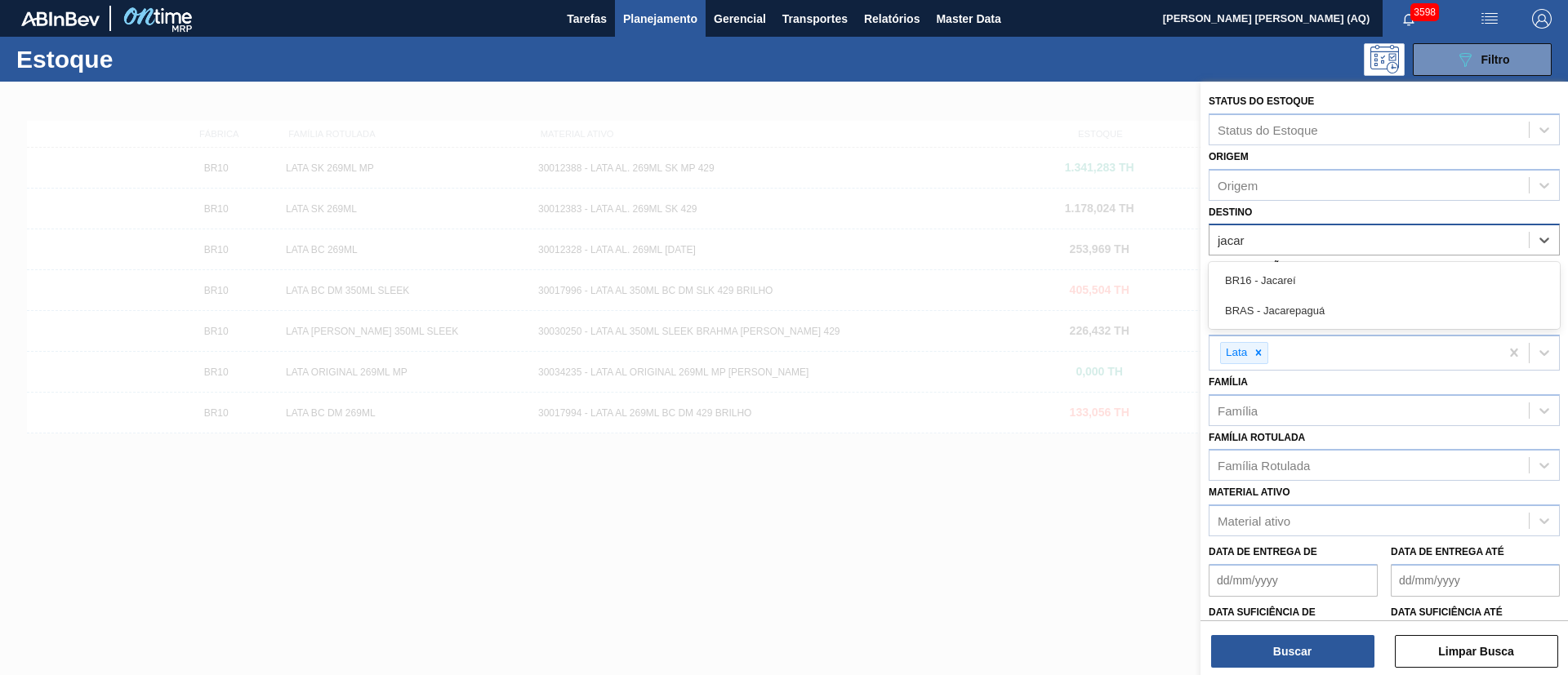
type input "jacare"
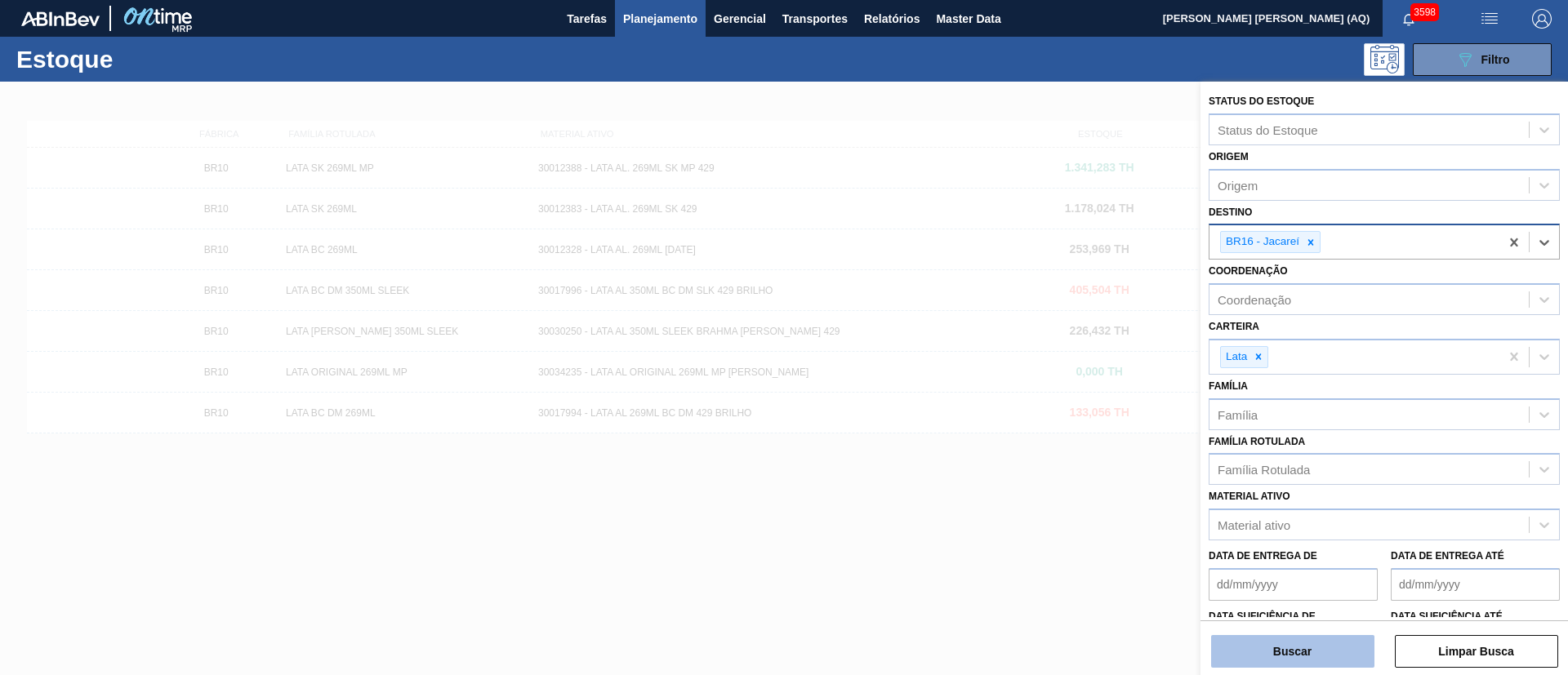
click at [1347, 645] on button "Buscar" at bounding box center [1293, 651] width 163 height 33
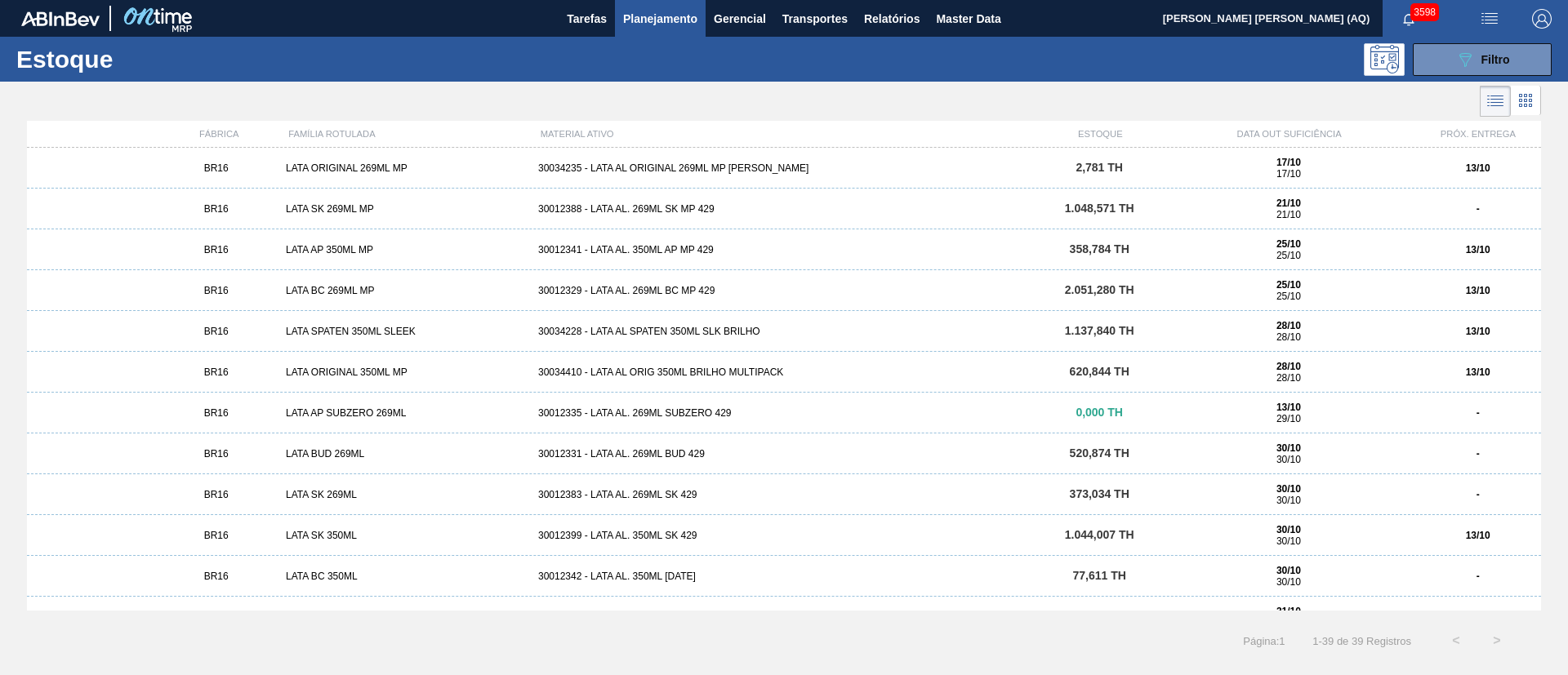
click at [780, 60] on div "089F7B8B-B2A5-4AFE-B5C0-19BA573D28AC Filtro" at bounding box center [910, 59] width 1299 height 33
